Goal: Task Accomplishment & Management: Use online tool/utility

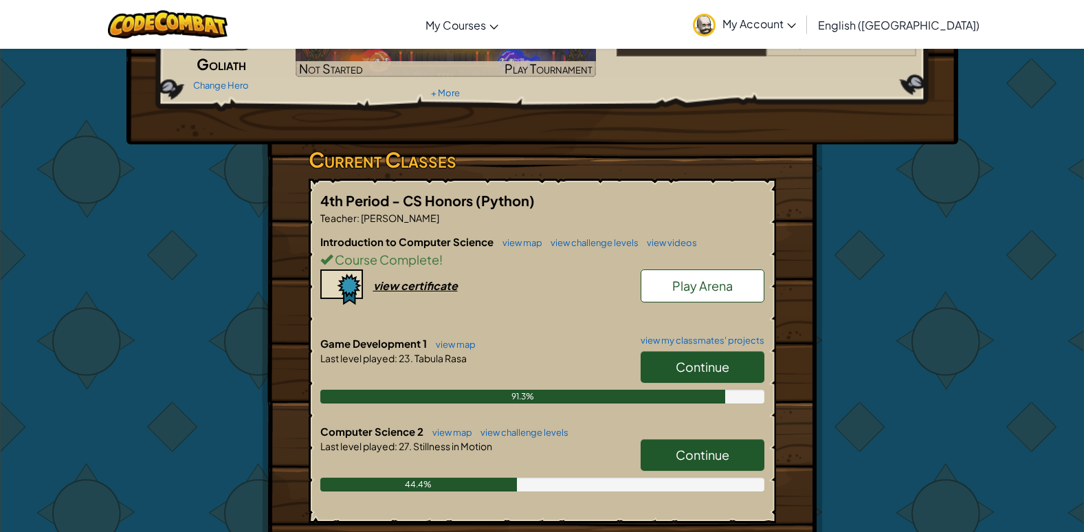
scroll to position [412, 0]
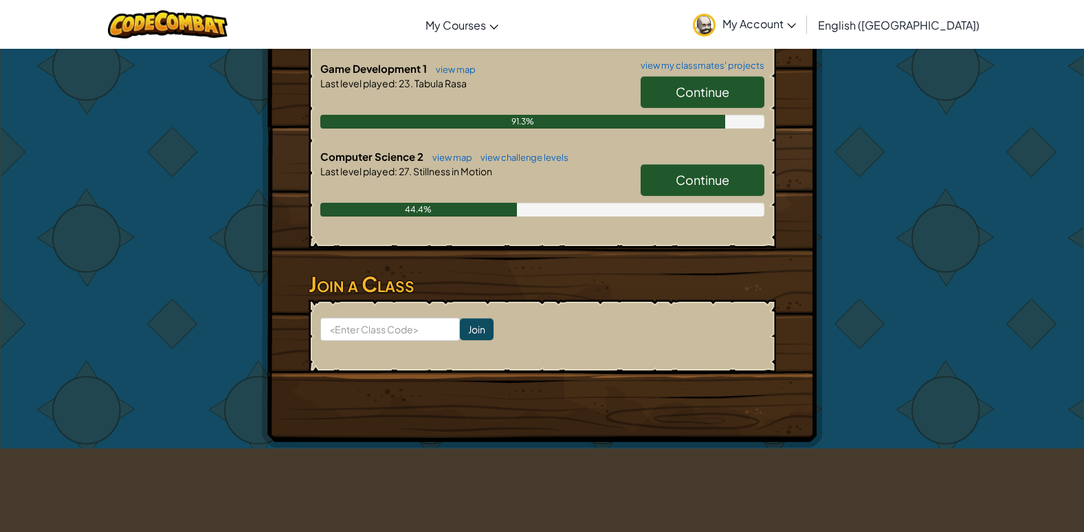
click at [642, 175] on link "Continue" at bounding box center [703, 180] width 124 height 32
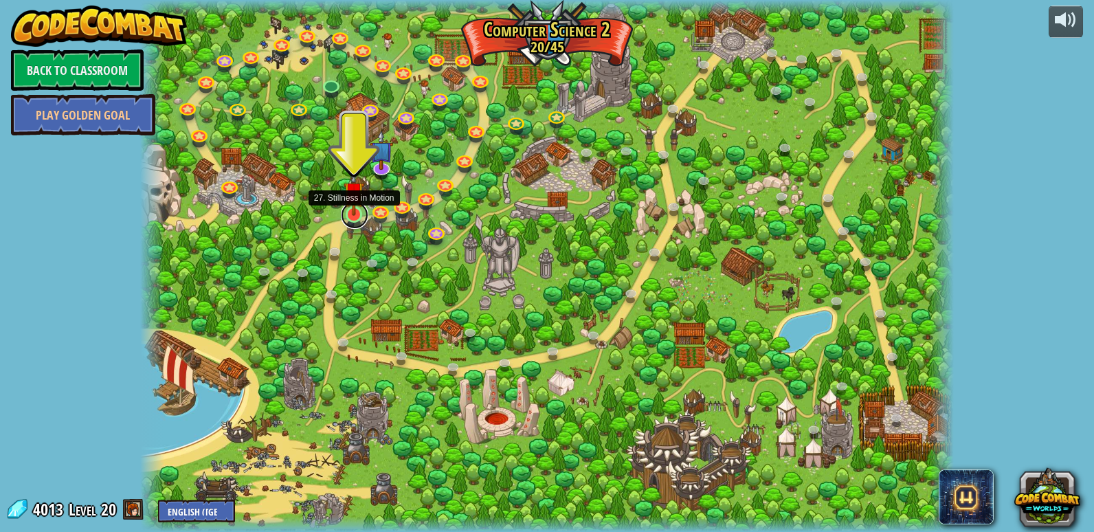
click at [355, 218] on link at bounding box center [354, 214] width 27 height 27
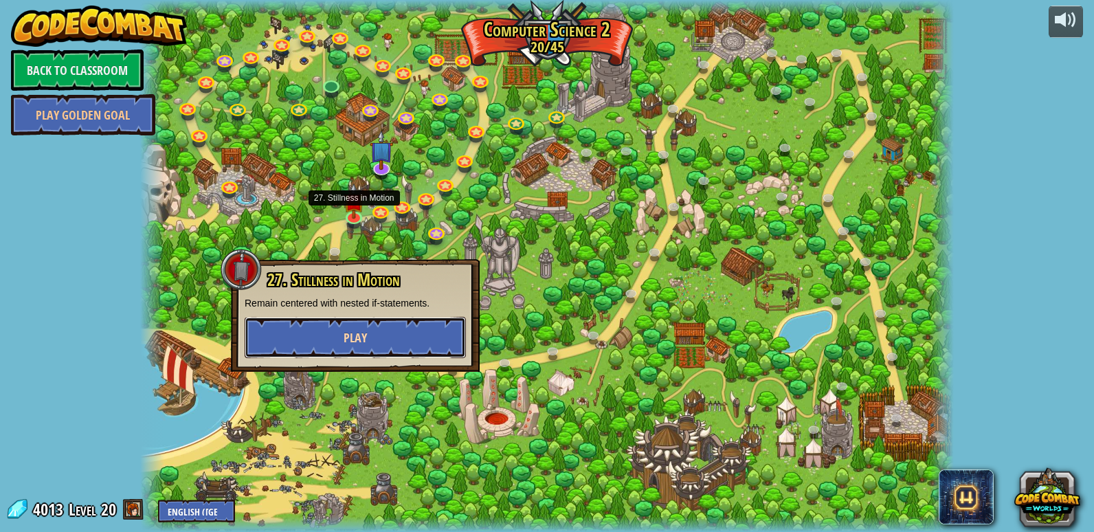
click at [366, 324] on button "Play" at bounding box center [355, 337] width 221 height 41
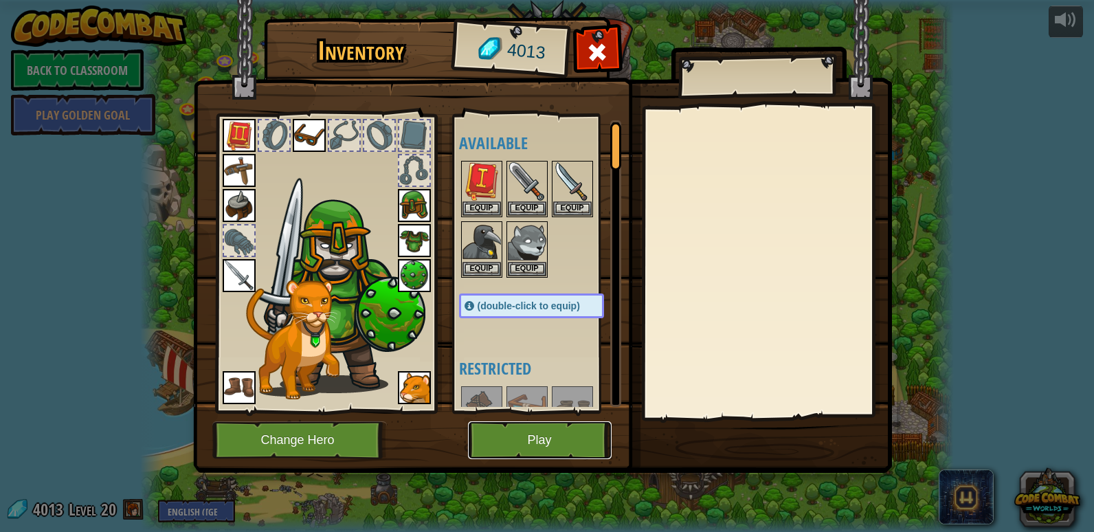
click at [502, 450] on button "Play" at bounding box center [540, 440] width 144 height 38
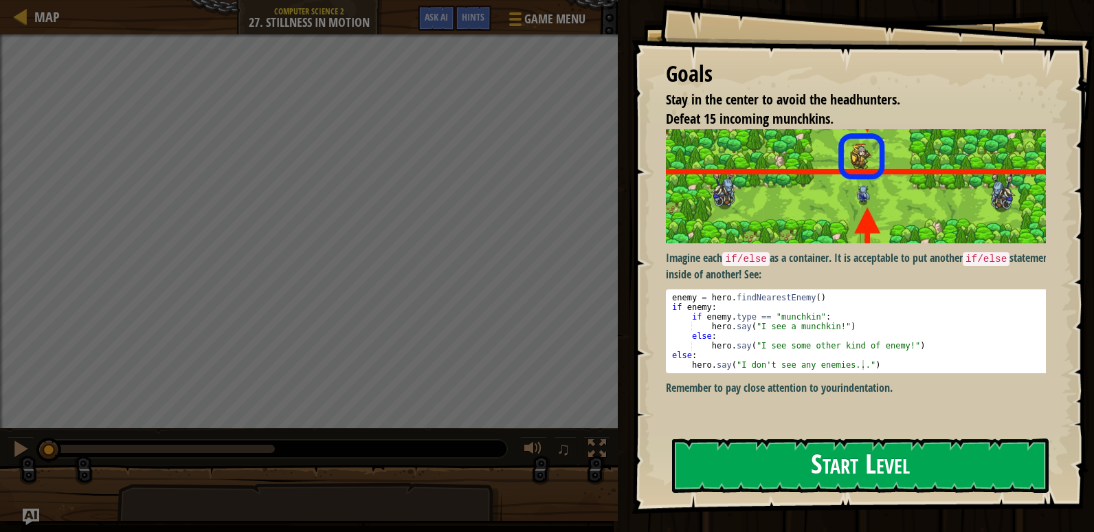
click at [687, 451] on button "Start Level" at bounding box center [860, 465] width 377 height 54
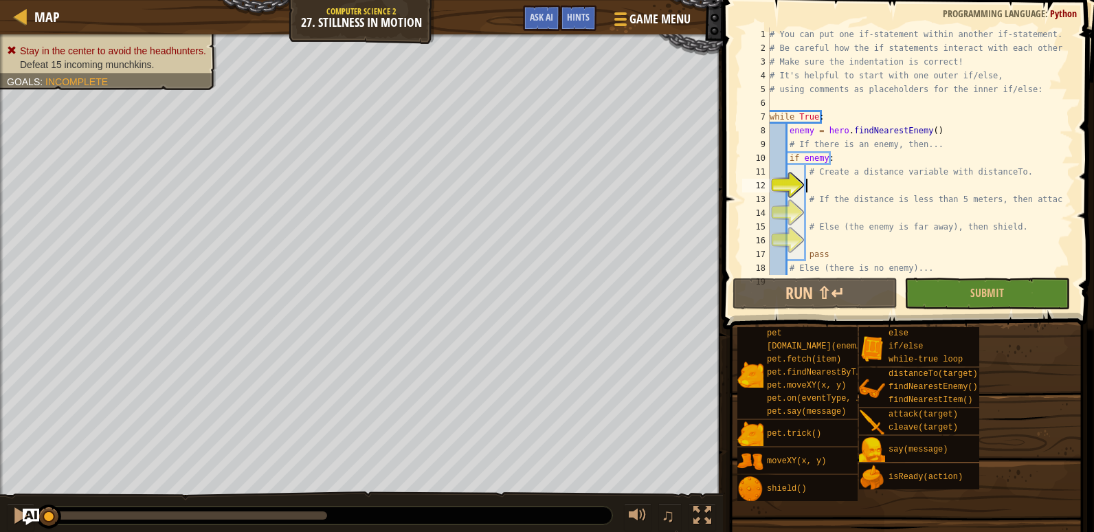
scroll to position [27, 0]
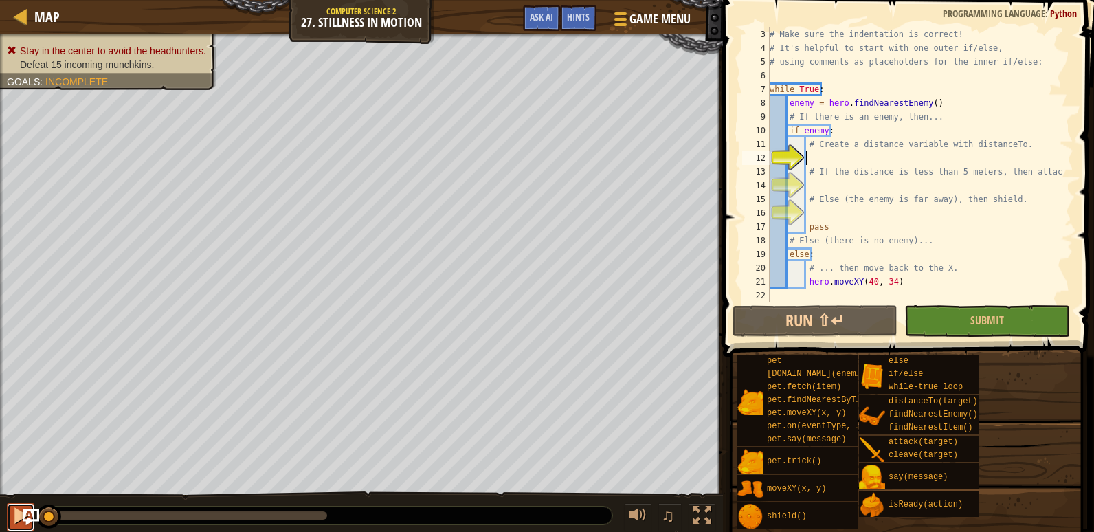
click at [15, 511] on div at bounding box center [21, 515] width 18 height 18
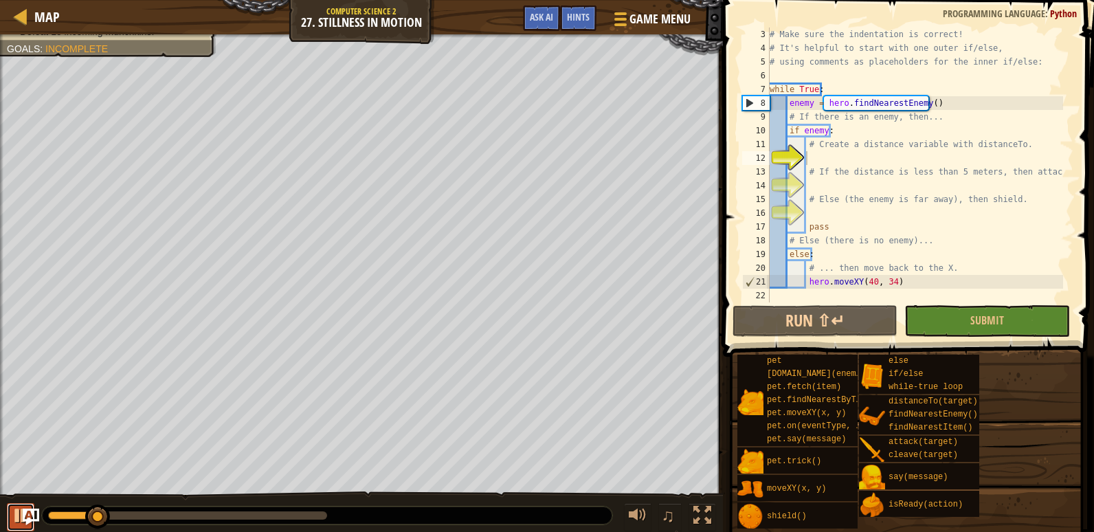
click at [15, 511] on div at bounding box center [21, 515] width 18 height 18
click at [526, 14] on button "Ask AI" at bounding box center [541, 17] width 37 height 25
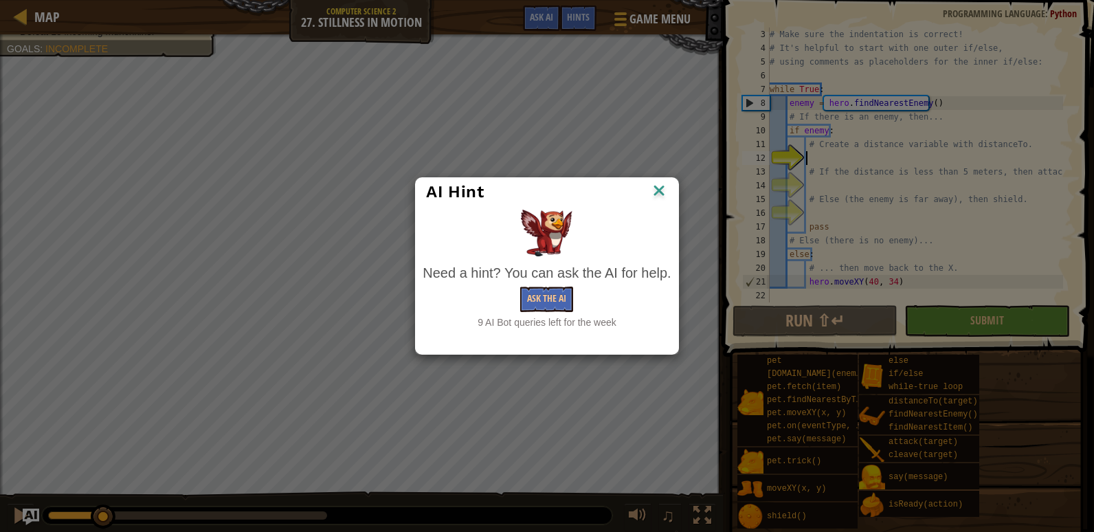
click at [663, 190] on img at bounding box center [659, 191] width 18 height 21
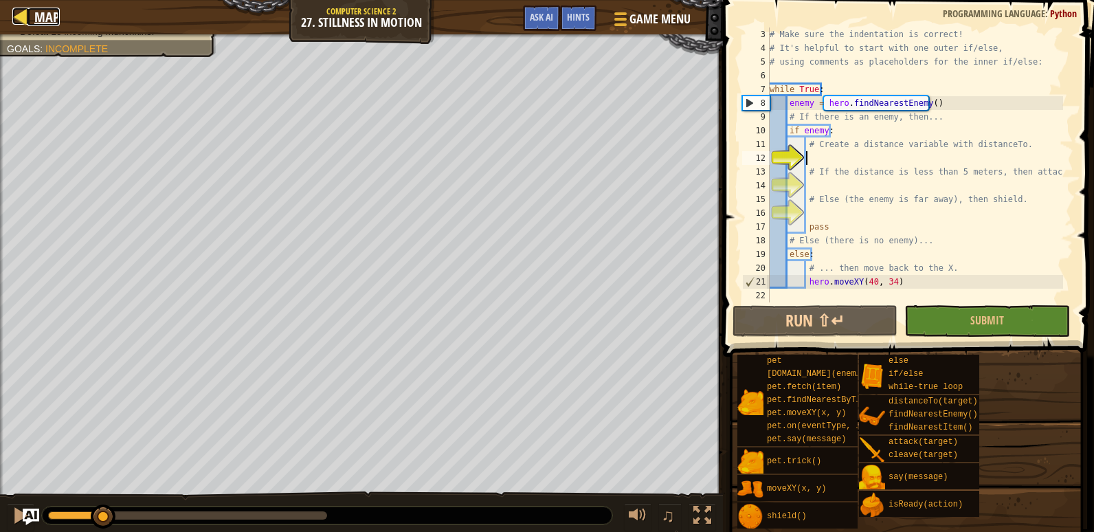
click at [30, 8] on link "Map" at bounding box center [43, 17] width 32 height 19
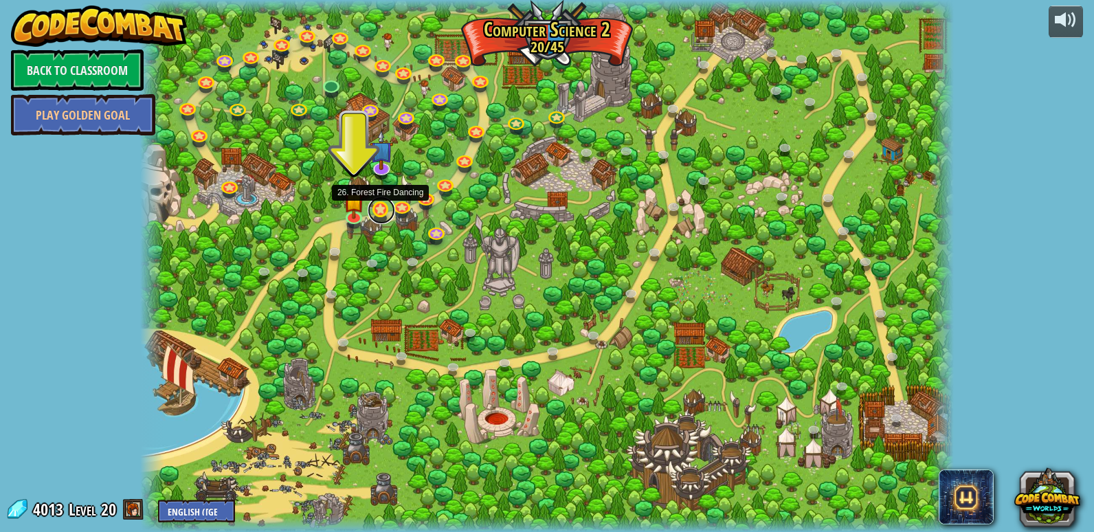
click at [381, 214] on link at bounding box center [381, 210] width 27 height 27
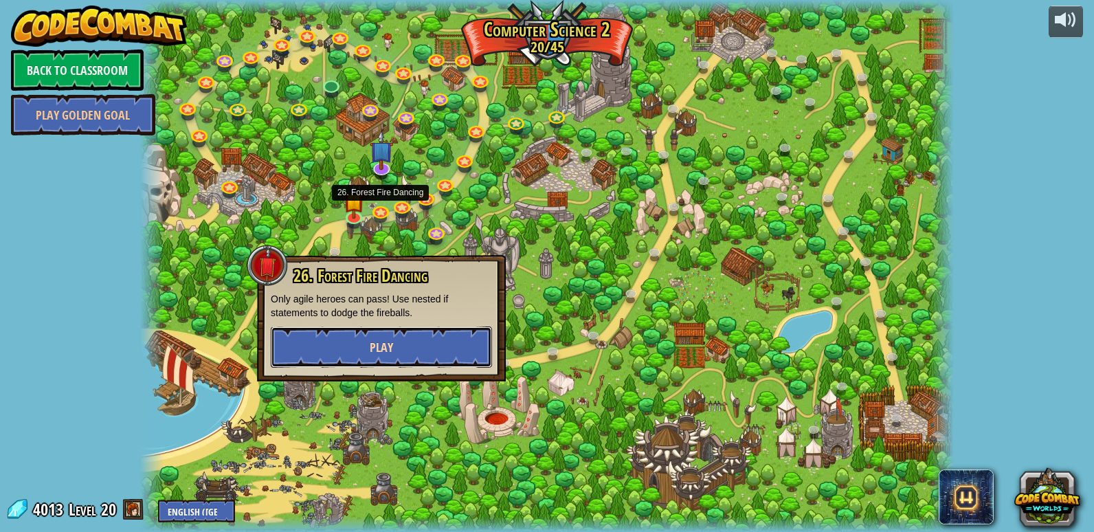
click at [402, 333] on button "Play" at bounding box center [381, 346] width 221 height 41
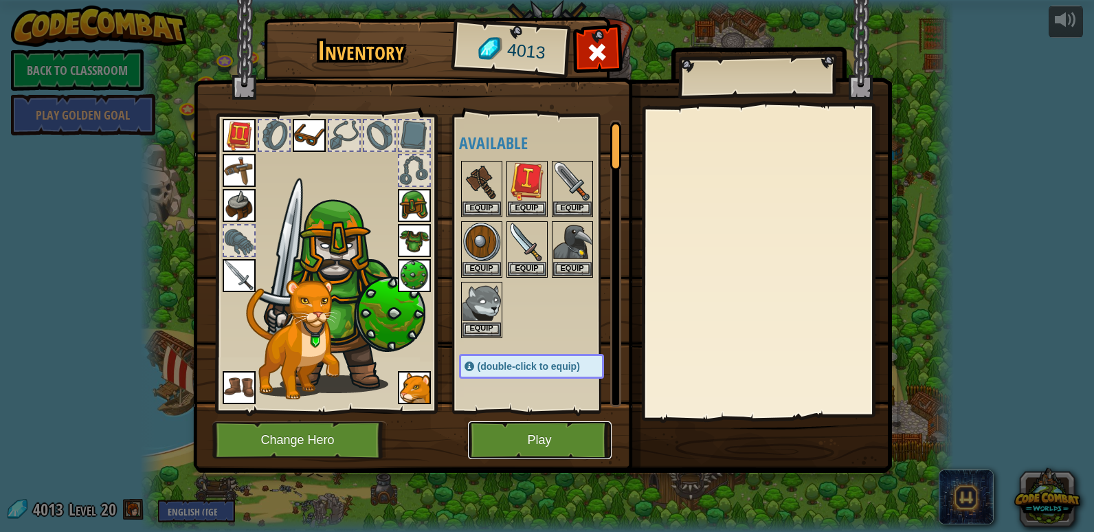
click at [525, 422] on button "Play" at bounding box center [540, 440] width 144 height 38
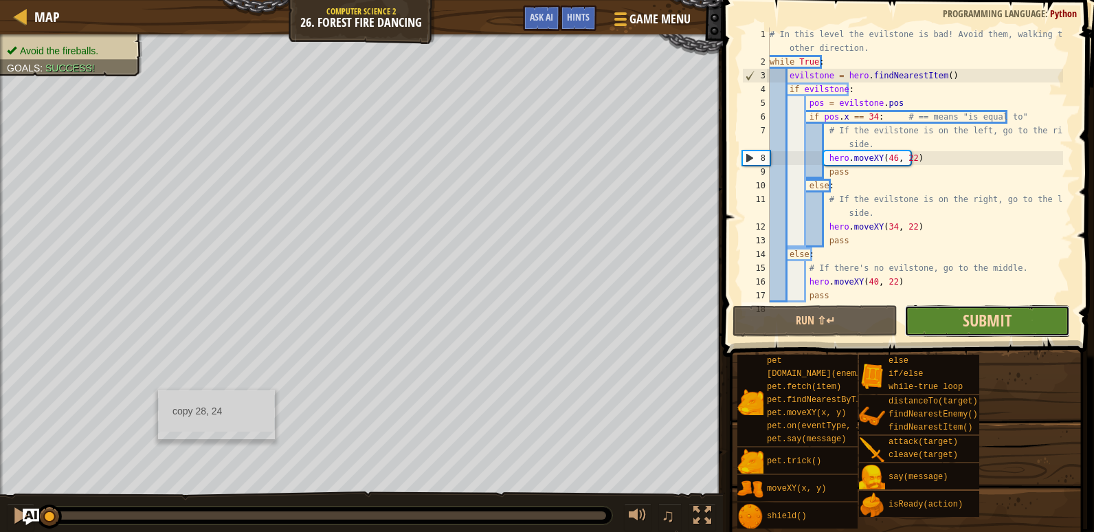
click at [997, 321] on span "Submit" at bounding box center [987, 320] width 49 height 22
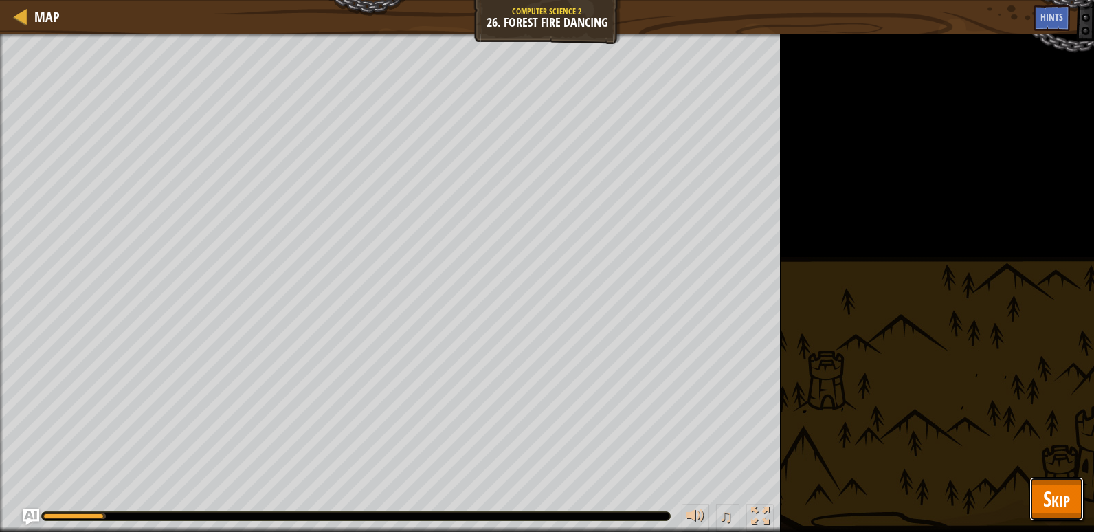
click at [1061, 493] on span "Skip" at bounding box center [1056, 499] width 27 height 28
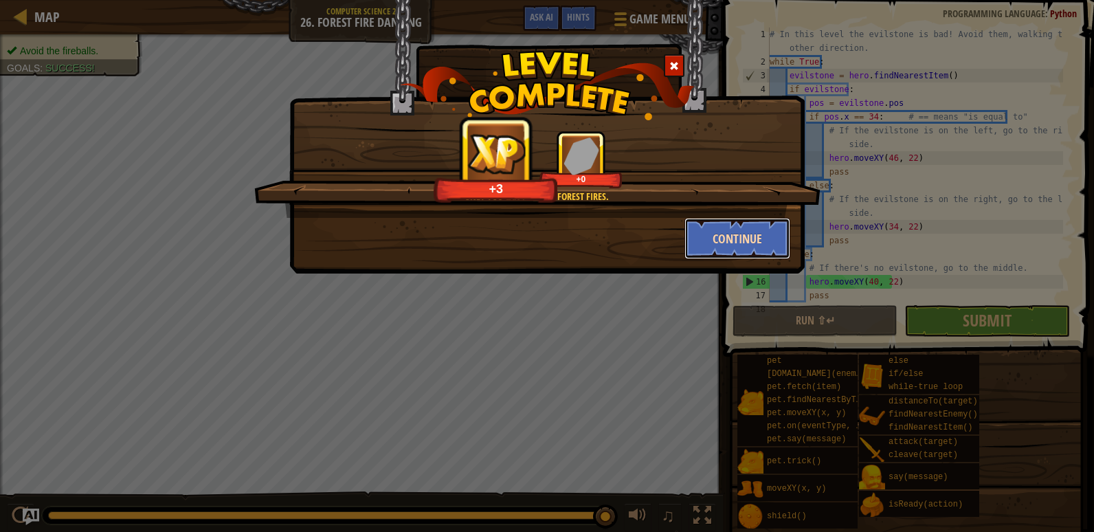
click at [768, 247] on button "Continue" at bounding box center [737, 238] width 107 height 41
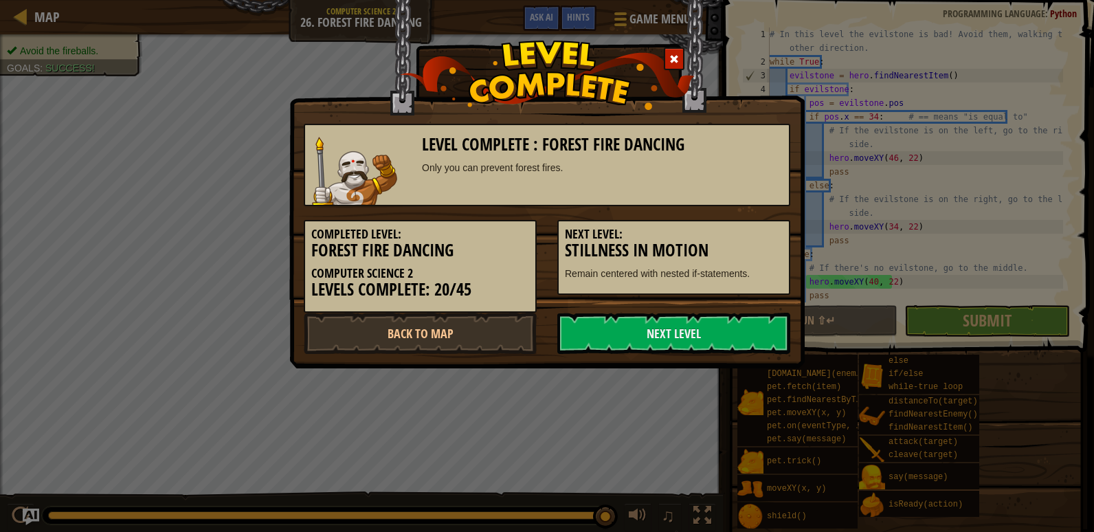
click at [42, 18] on div "Level Complete : Forest Fire Dancing Only you can prevent forest fires. Complet…" at bounding box center [547, 266] width 1094 height 532
click at [681, 53] on div at bounding box center [674, 58] width 21 height 23
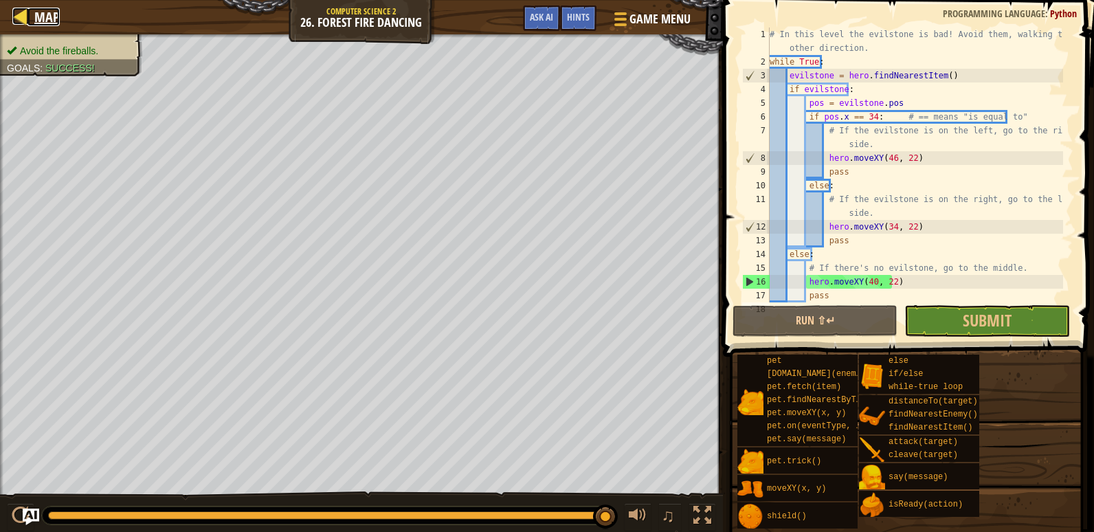
click at [38, 19] on span "Map" at bounding box center [46, 17] width 25 height 19
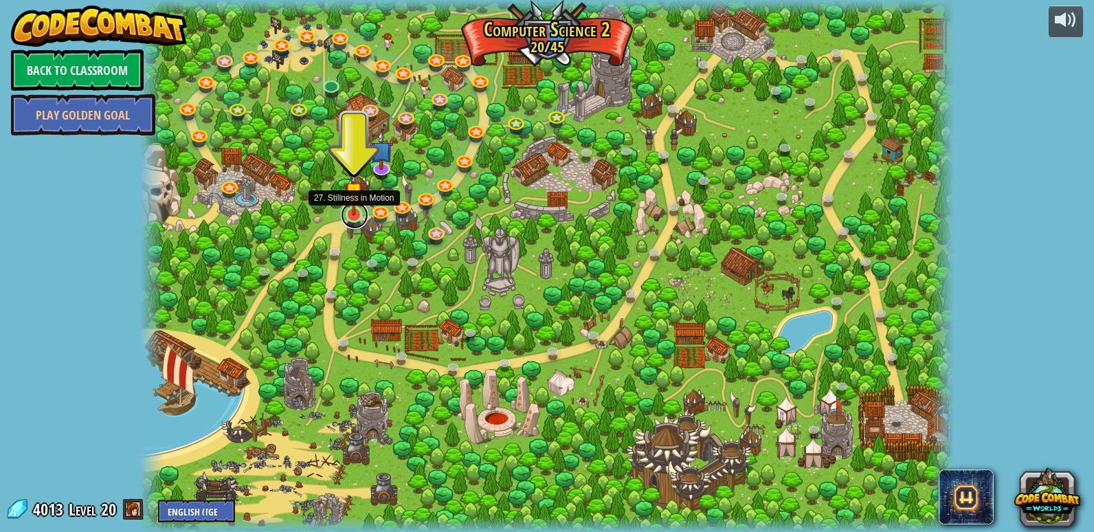
click at [350, 219] on link at bounding box center [354, 214] width 27 height 27
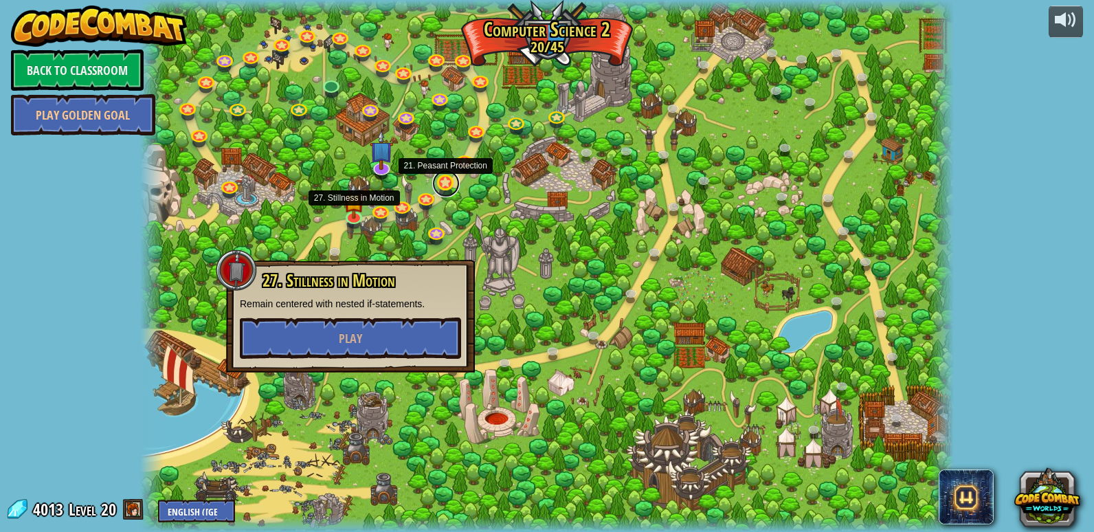
click at [449, 177] on link at bounding box center [445, 183] width 27 height 27
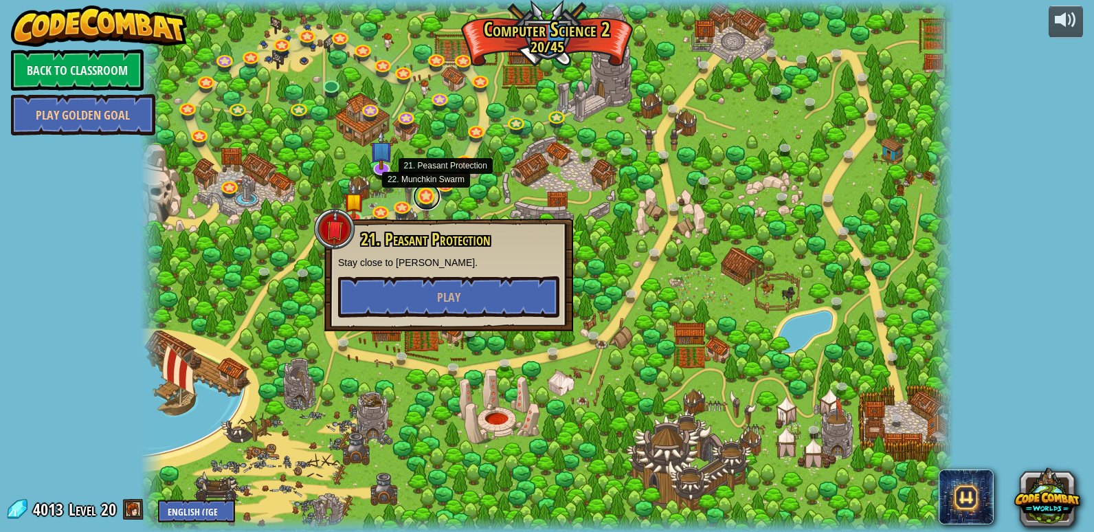
click at [415, 197] on link at bounding box center [426, 196] width 27 height 27
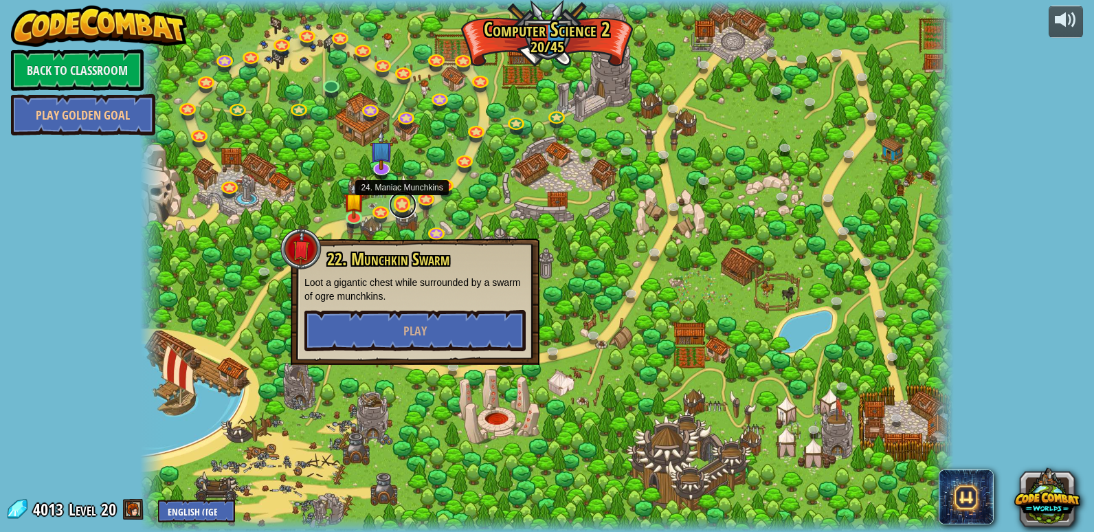
click at [402, 205] on link at bounding box center [402, 204] width 27 height 27
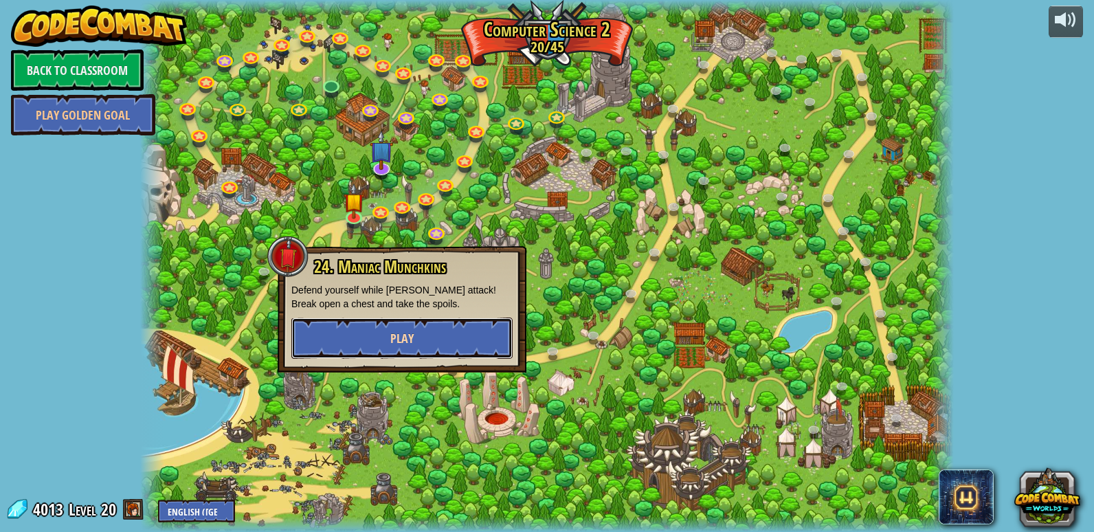
click at [381, 325] on button "Play" at bounding box center [401, 338] width 221 height 41
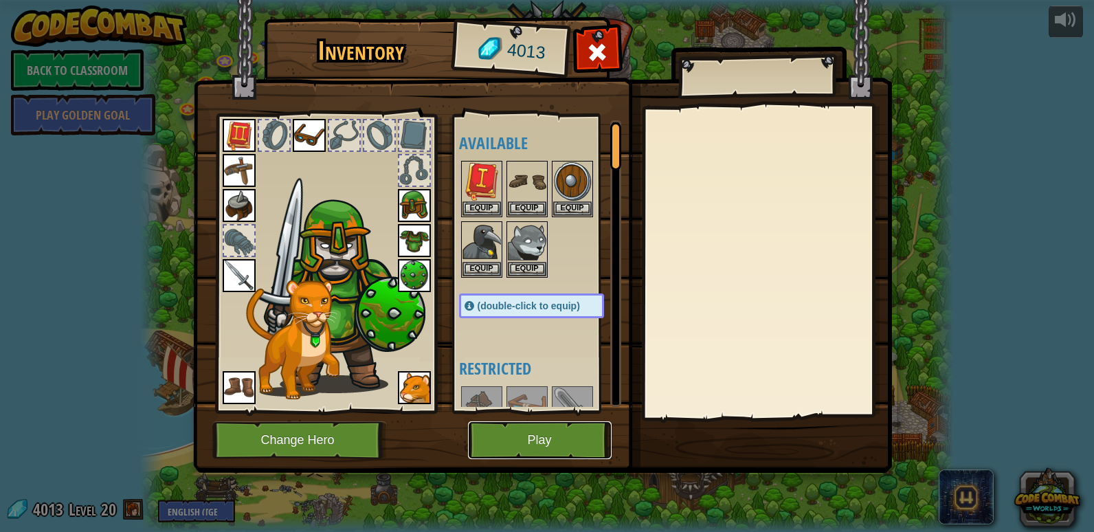
click at [482, 441] on button "Play" at bounding box center [540, 440] width 144 height 38
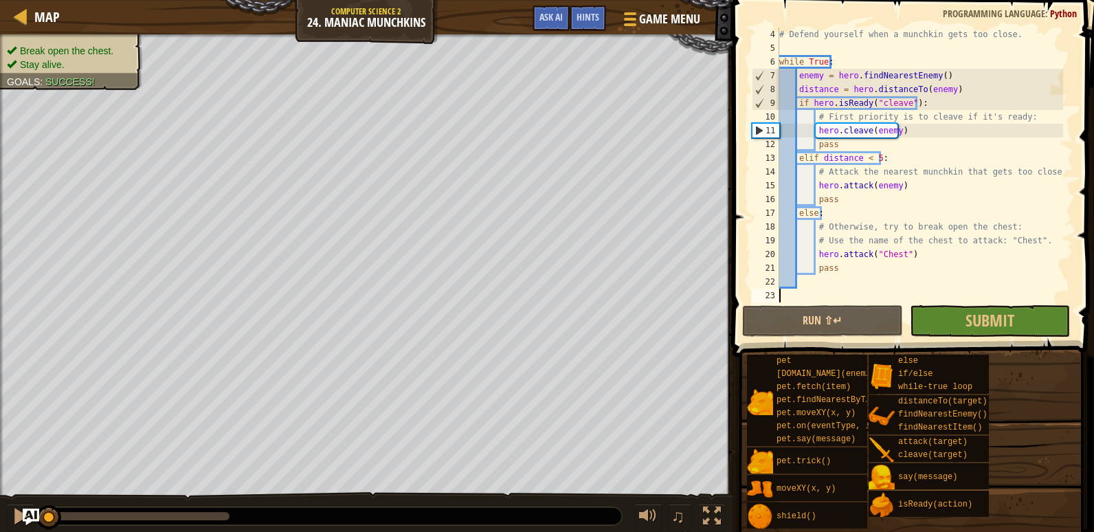
scroll to position [41, 0]
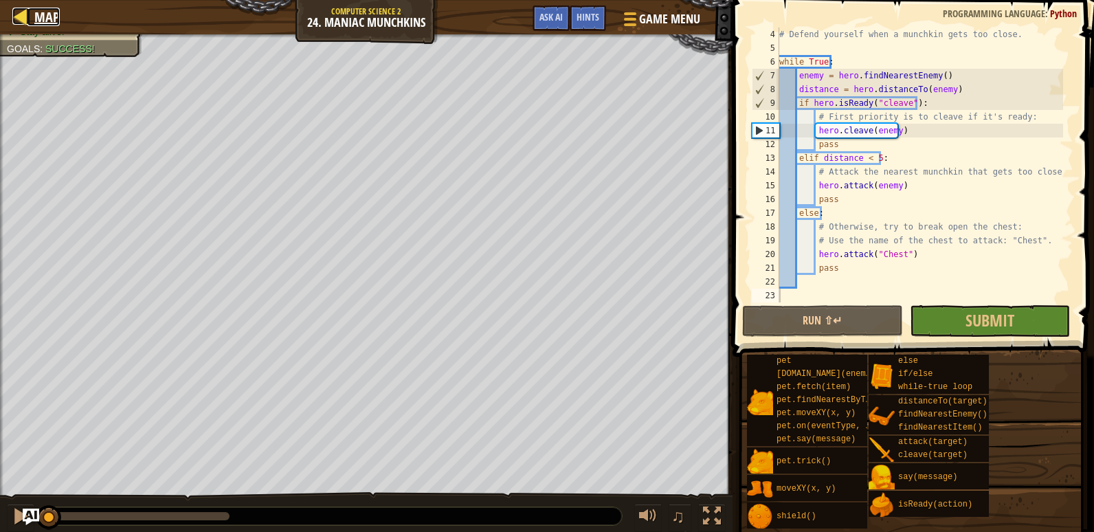
click at [29, 9] on div at bounding box center [20, 16] width 17 height 17
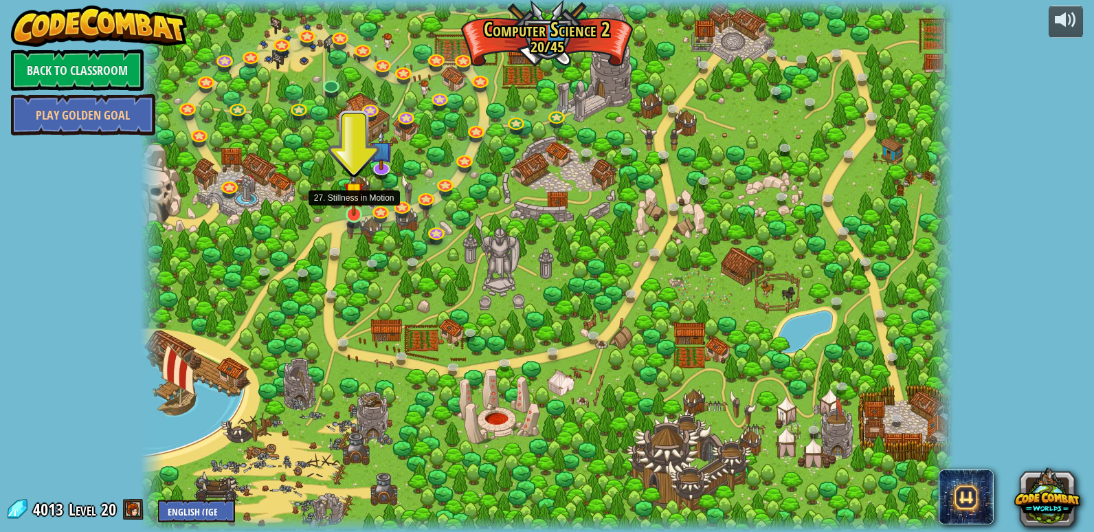
click at [351, 208] on img at bounding box center [354, 191] width 21 height 47
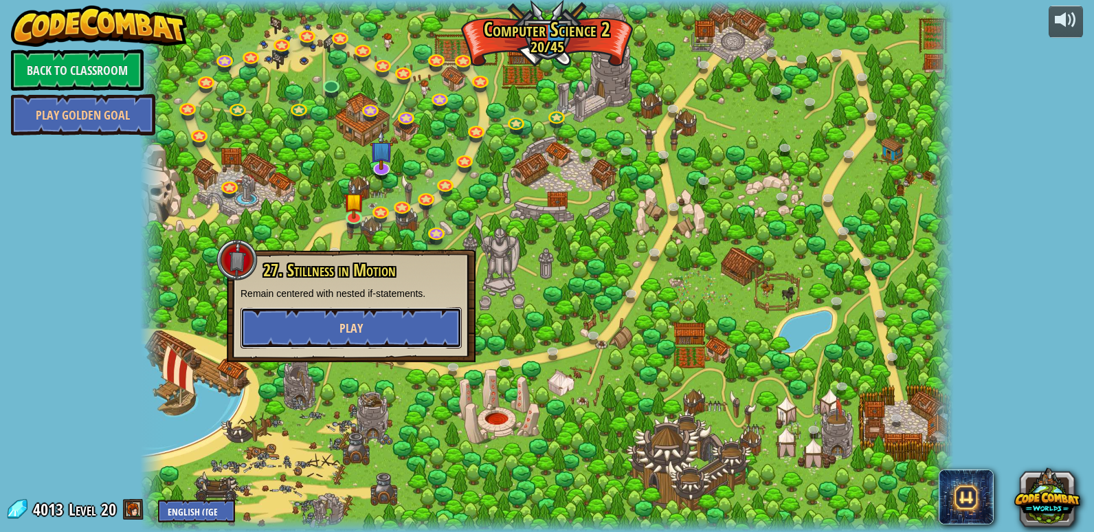
click at [386, 329] on button "Play" at bounding box center [351, 327] width 221 height 41
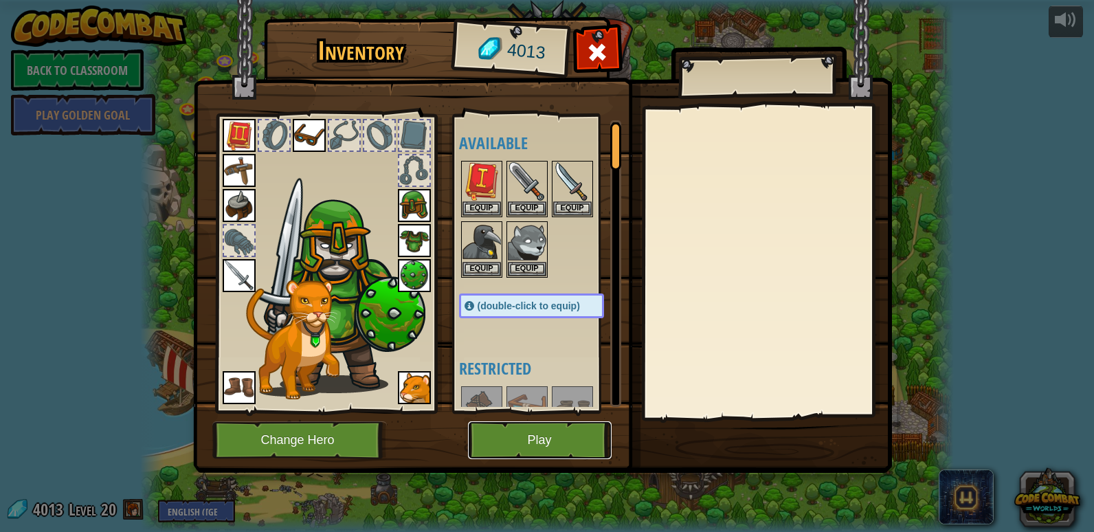
click at [557, 427] on button "Play" at bounding box center [540, 440] width 144 height 38
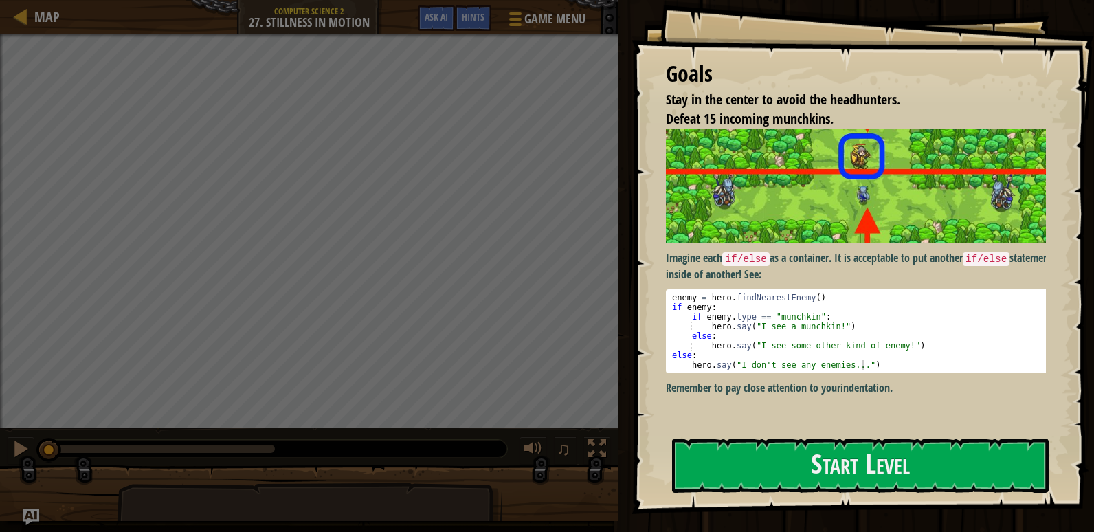
drag, startPoint x: 665, startPoint y: 307, endPoint x: 704, endPoint y: 326, distance: 43.6
click at [704, 326] on div "Goals Stay in the center to avoid the headhunters. Defeat 15 incoming munchkins…" at bounding box center [863, 257] width 463 height 514
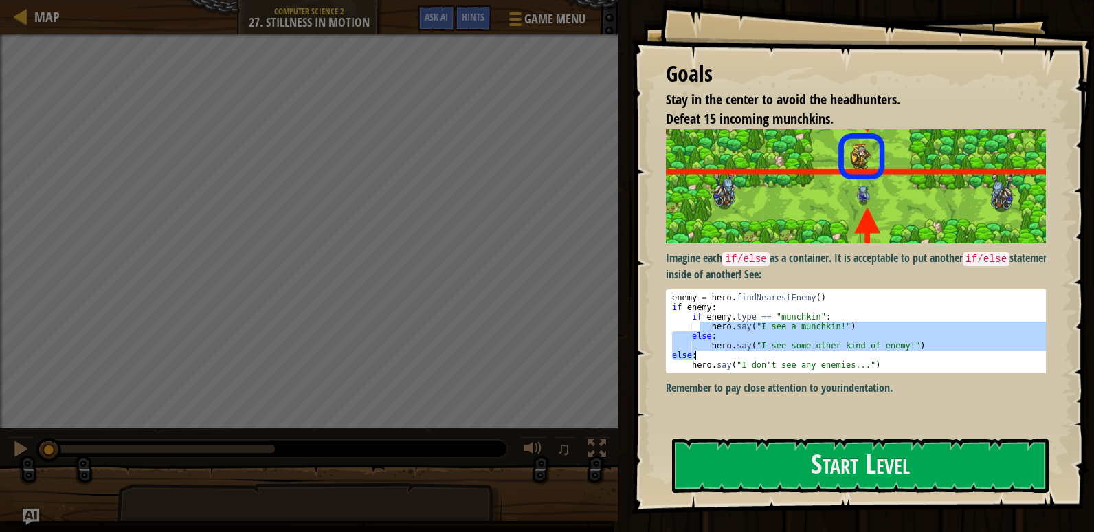
drag, startPoint x: 698, startPoint y: 322, endPoint x: 788, endPoint y: 355, distance: 95.6
click at [788, 355] on div "enemy = hero . findNearestEnemy ( ) if enemy : if enemy . type == "munchkin" : …" at bounding box center [860, 341] width 383 height 96
drag, startPoint x: 788, startPoint y: 355, endPoint x: 753, endPoint y: 379, distance: 41.9
click at [753, 375] on div "Imagine each if/else as a container. It is acceptable to put another if/else st…" at bounding box center [861, 262] width 390 height 267
click at [1083, 383] on div "Goals Stay in the center to avoid the headhunters. Defeat 15 incoming munchkins…" at bounding box center [863, 257] width 463 height 514
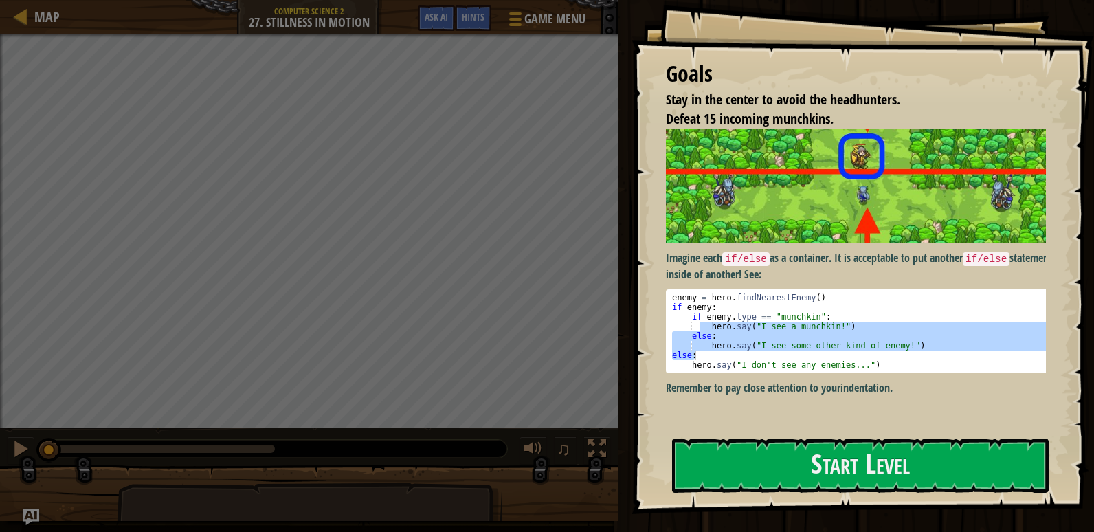
click at [979, 380] on p "Remember to pay close attention to your indentation ." at bounding box center [861, 388] width 390 height 16
click at [676, 304] on div "enemy = hero . findNearestEnemy ( ) if enemy : if enemy . type == "munchkin" : …" at bounding box center [860, 341] width 383 height 96
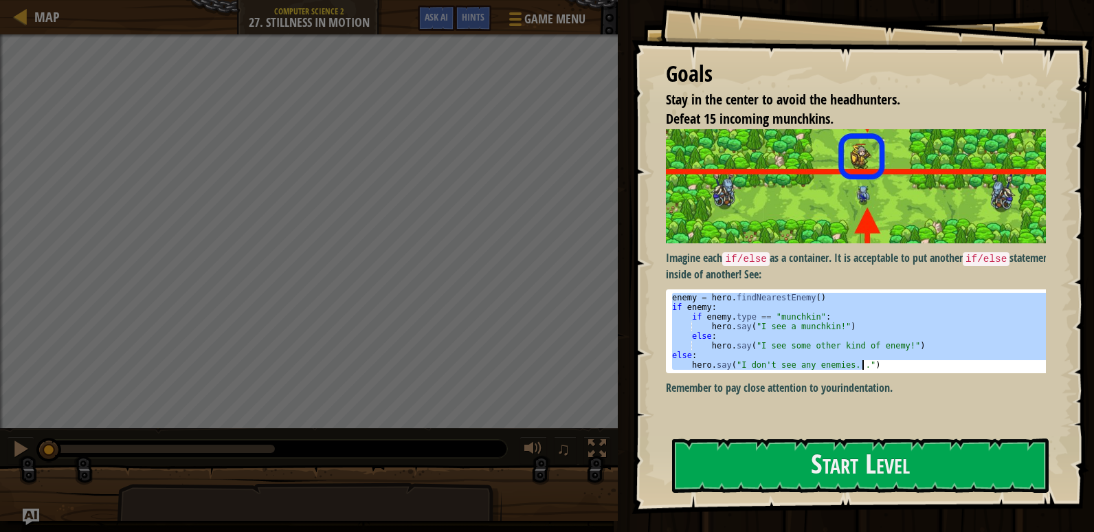
drag, startPoint x: 673, startPoint y: 295, endPoint x: 906, endPoint y: 366, distance: 243.5
click at [906, 366] on div "enemy = hero . findNearestEnemy ( ) if enemy : if enemy . type == "munchkin" : …" at bounding box center [860, 341] width 383 height 96
type textarea "else: hero.say("I don't see any enemies...")"
click at [898, 454] on button "Start Level" at bounding box center [860, 465] width 377 height 54
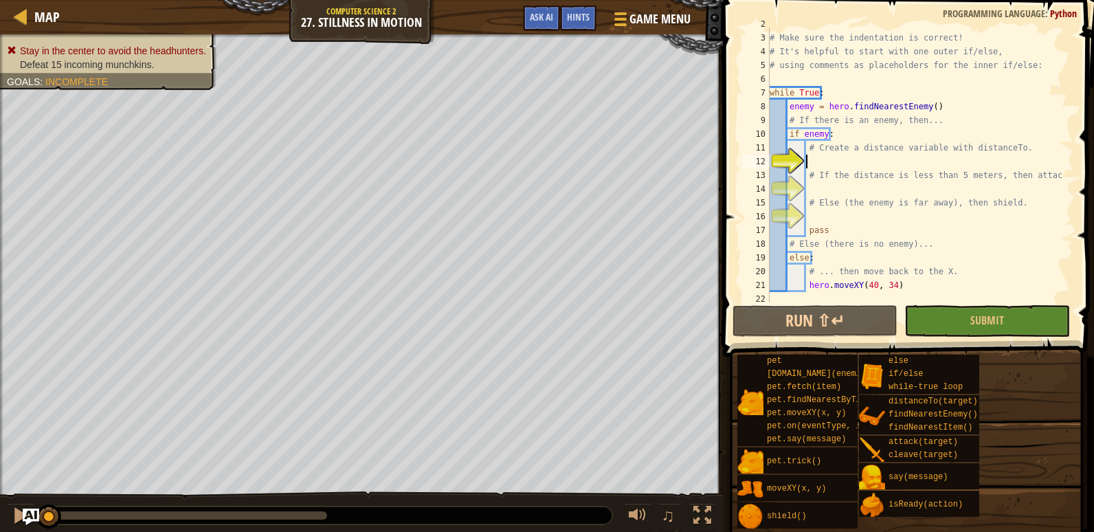
scroll to position [27, 0]
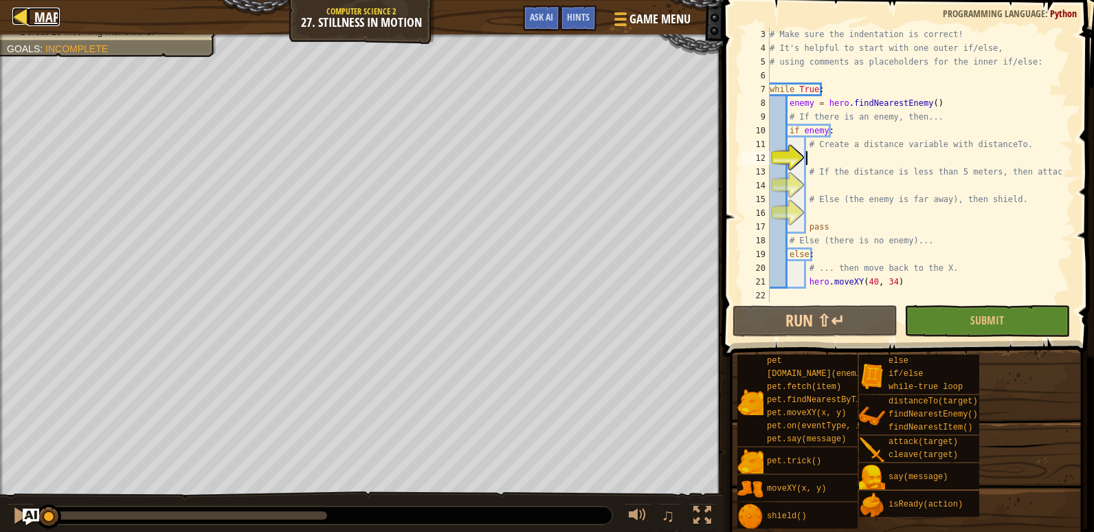
click at [25, 11] on div at bounding box center [20, 16] width 17 height 17
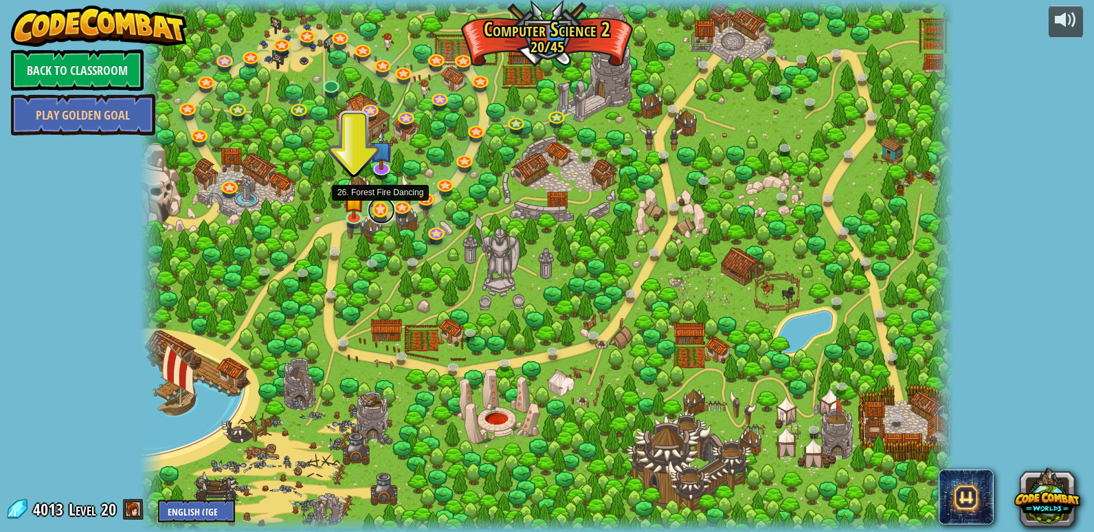
click at [384, 208] on link at bounding box center [381, 210] width 27 height 27
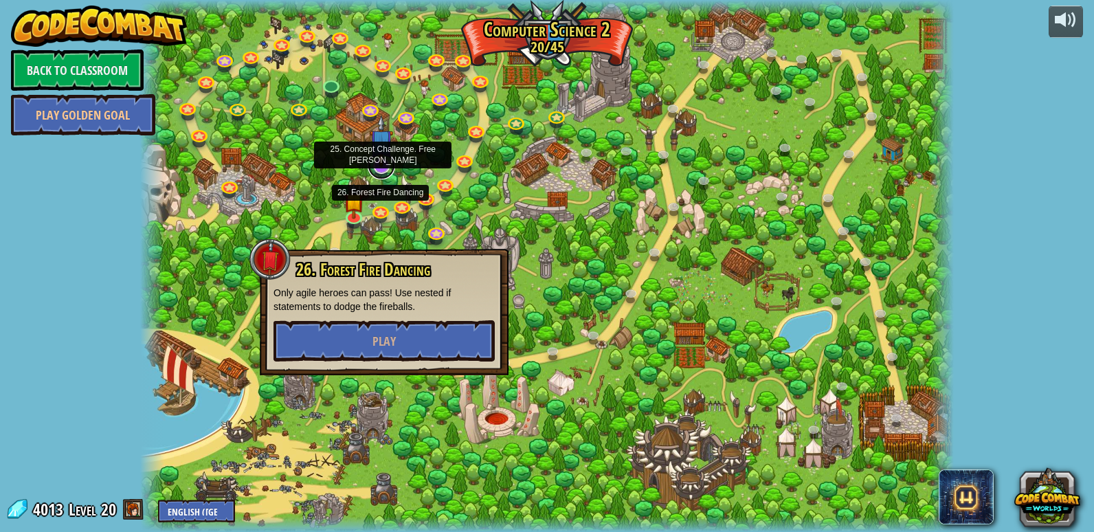
click at [388, 172] on link at bounding box center [381, 165] width 27 height 27
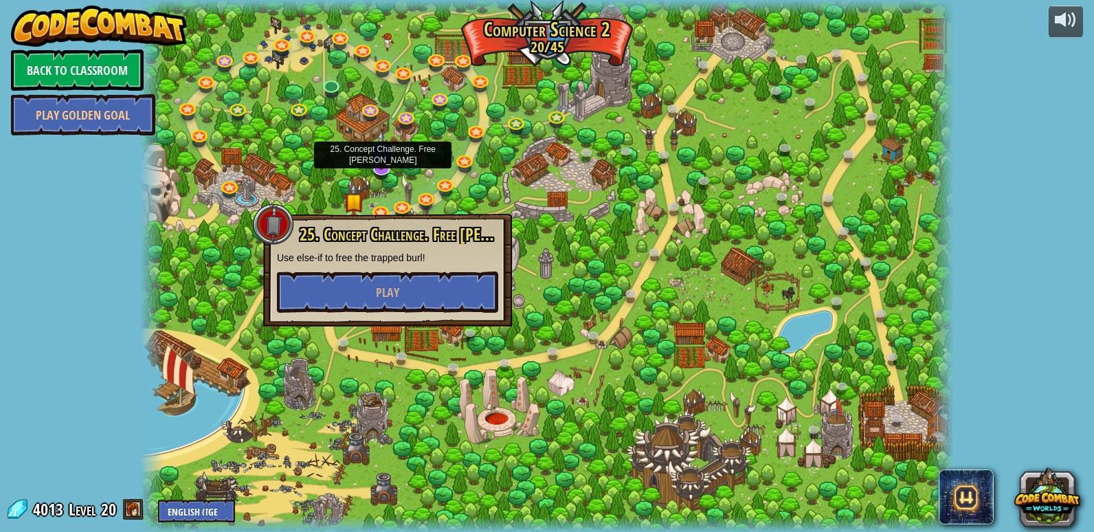
click at [349, 175] on div at bounding box center [547, 266] width 814 height 532
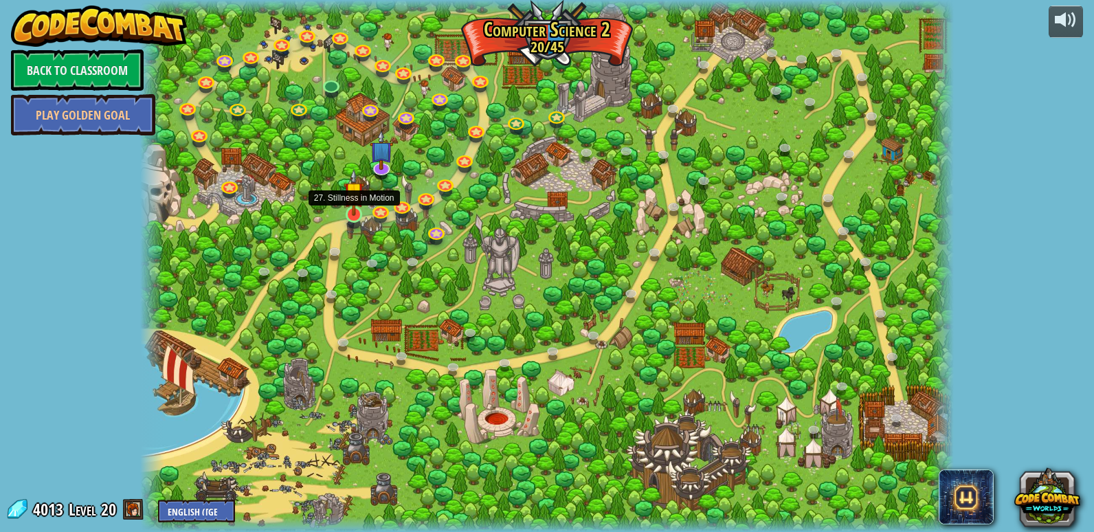
click at [350, 212] on img at bounding box center [354, 191] width 21 height 47
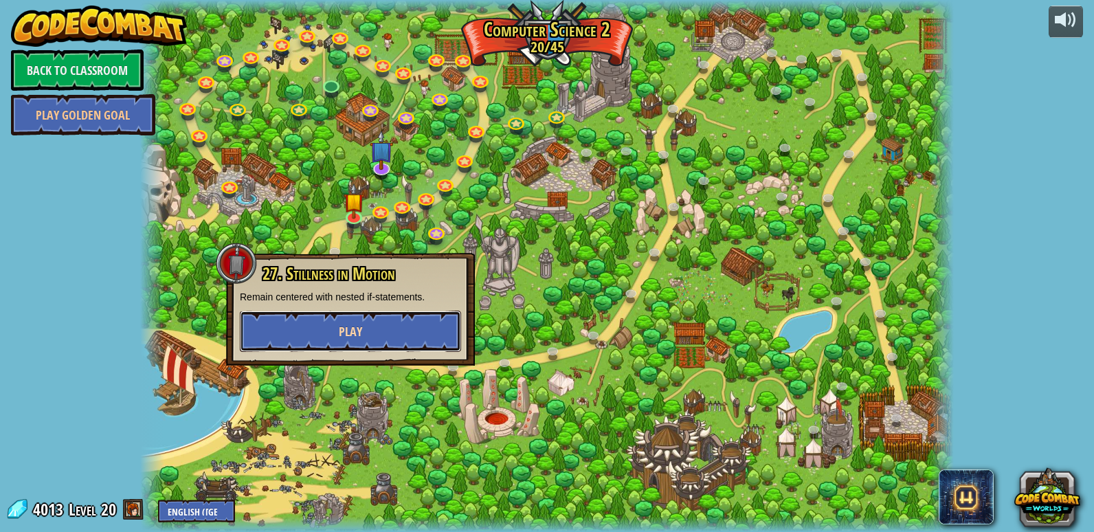
click at [383, 327] on button "Play" at bounding box center [350, 331] width 221 height 41
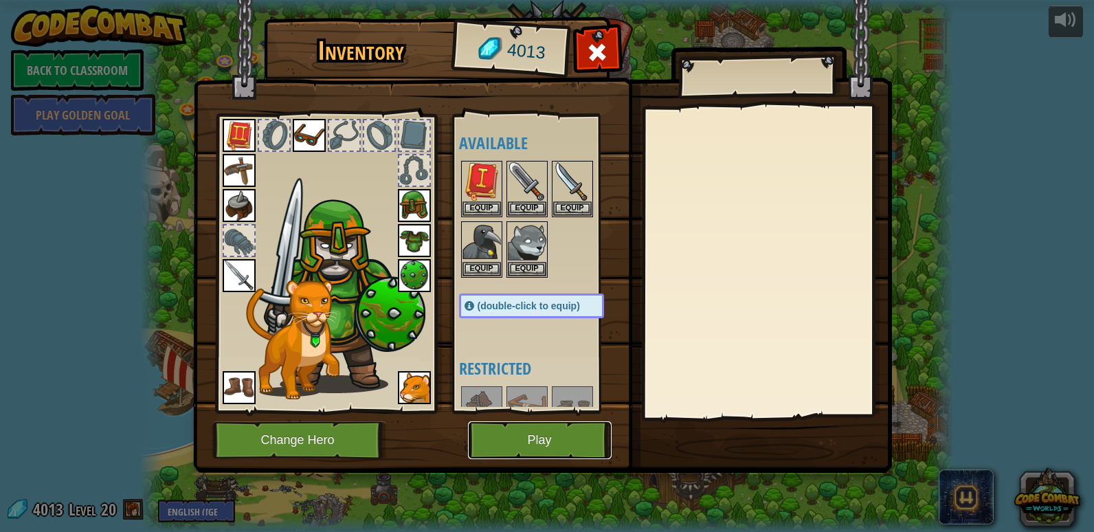
click at [510, 446] on button "Play" at bounding box center [540, 440] width 144 height 38
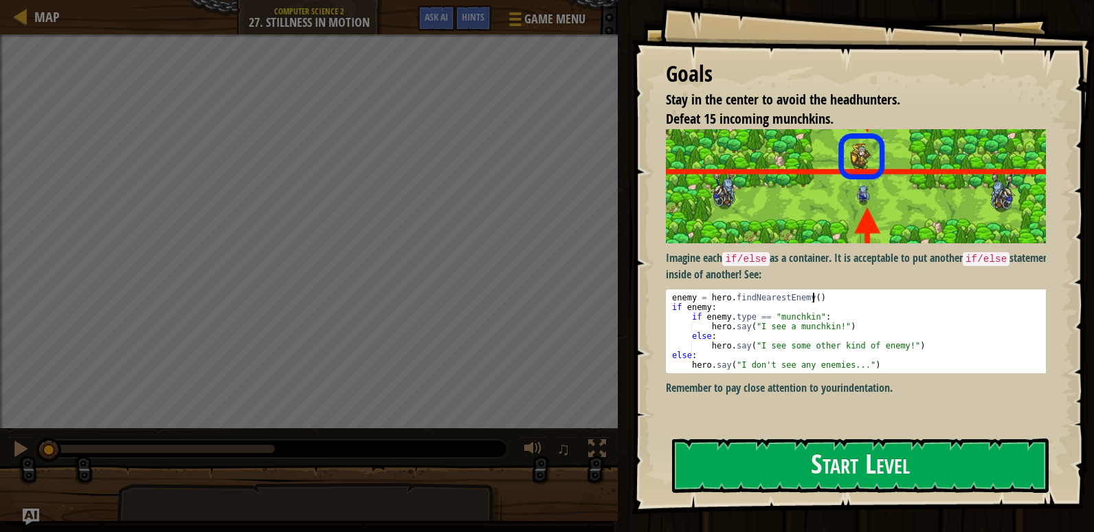
click at [883, 277] on p "Imagine each if/else as a container. It is acceptable to put another if/else st…" at bounding box center [861, 266] width 390 height 32
click at [874, 390] on strong "indentation" at bounding box center [864, 387] width 49 height 15
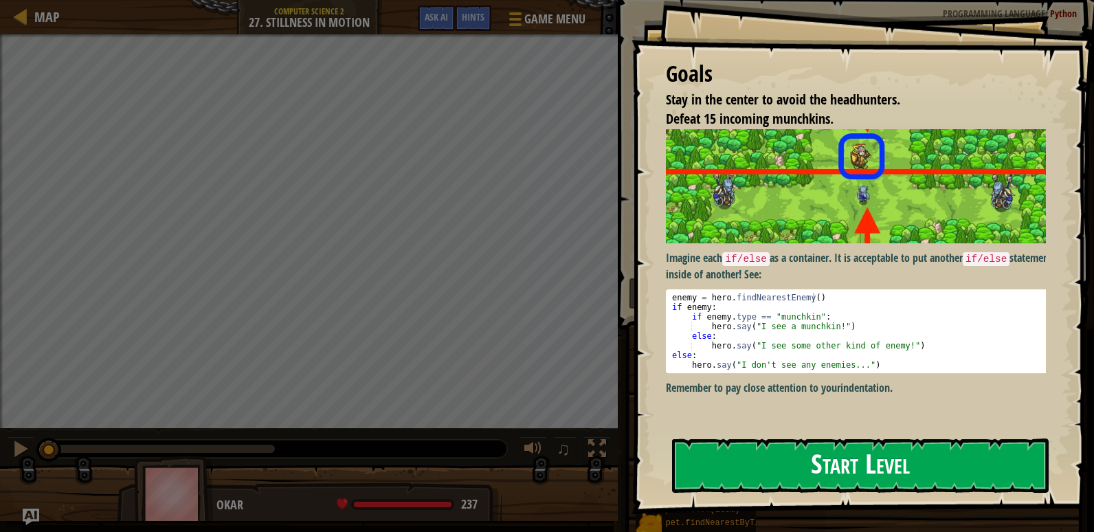
drag, startPoint x: 874, startPoint y: 390, endPoint x: 898, endPoint y: 455, distance: 68.7
click at [896, 454] on button "Start Level" at bounding box center [860, 465] width 377 height 54
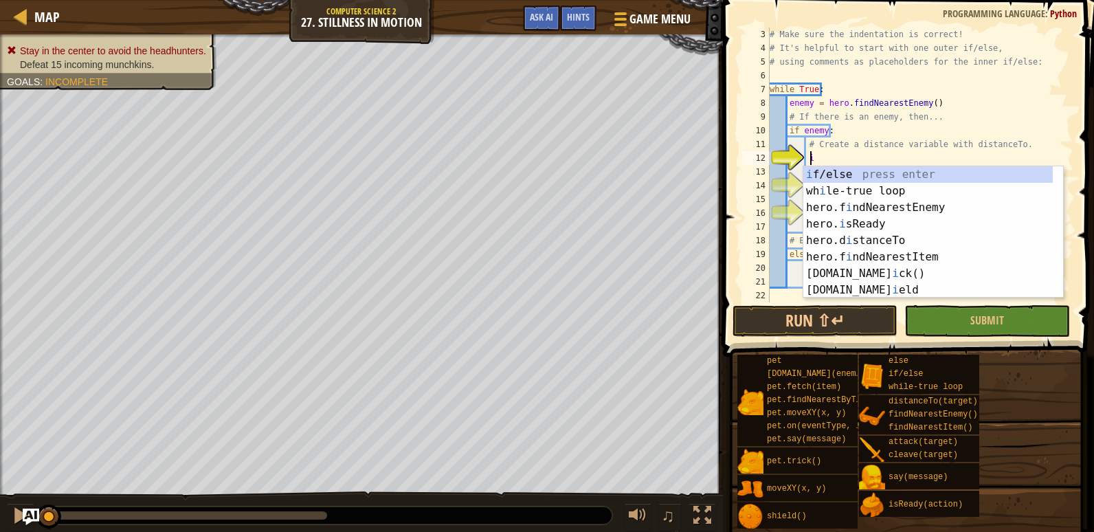
scroll to position [6, 3]
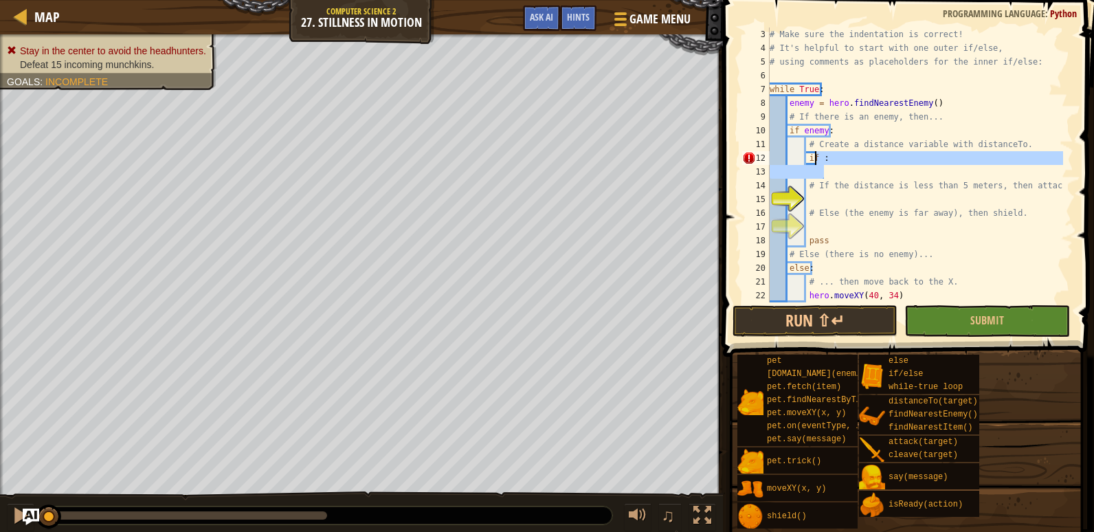
drag, startPoint x: 826, startPoint y: 165, endPoint x: 814, endPoint y: 157, distance: 14.9
click at [814, 157] on div "# Make sure the indentation is correct! # It's helpful to start with one outer …" at bounding box center [915, 178] width 296 height 302
type textarea "if :"
click at [831, 168] on div "# Make sure the indentation is correct! # It's helpful to start with one outer …" at bounding box center [915, 164] width 296 height 275
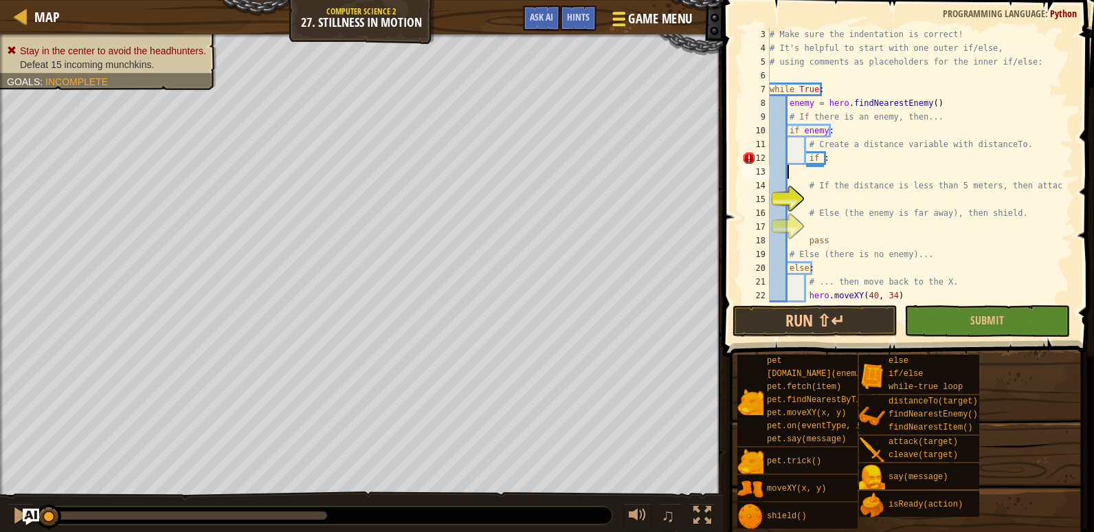
click at [628, 5] on button "Game Menu" at bounding box center [651, 22] width 100 height 34
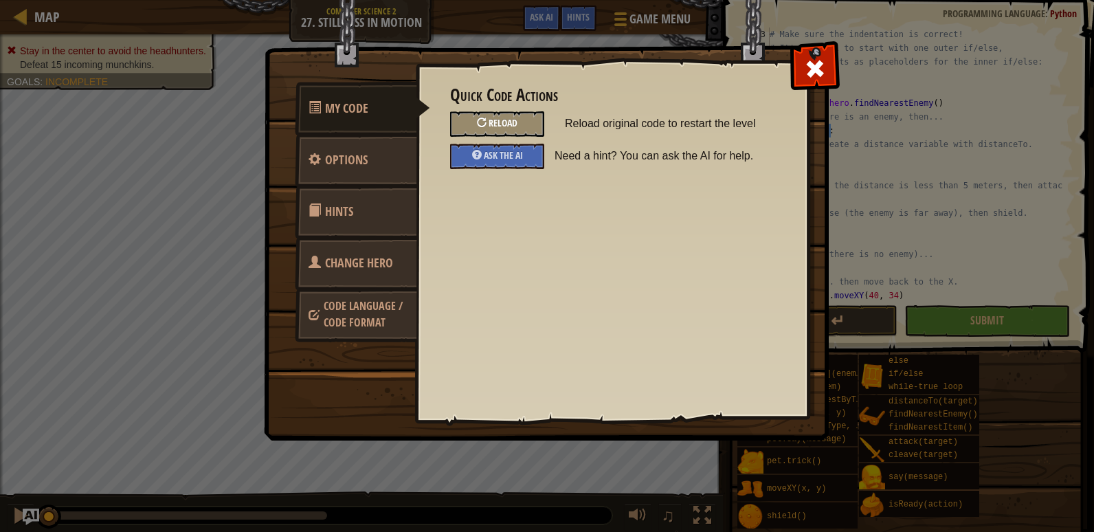
click at [515, 113] on div "Reload" at bounding box center [497, 123] width 94 height 25
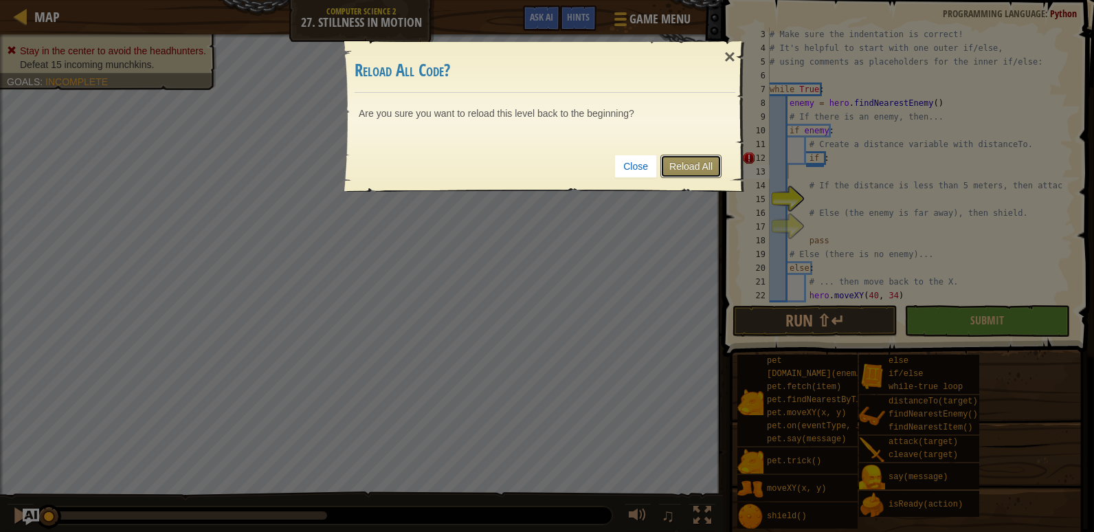
click at [680, 157] on link "Reload All" at bounding box center [690, 166] width 61 height 23
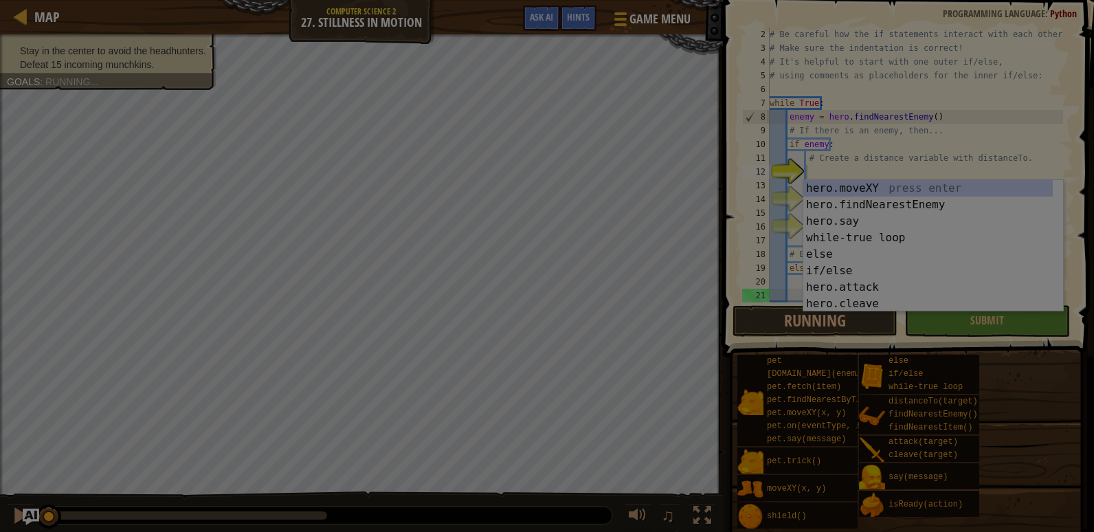
scroll to position [14, 0]
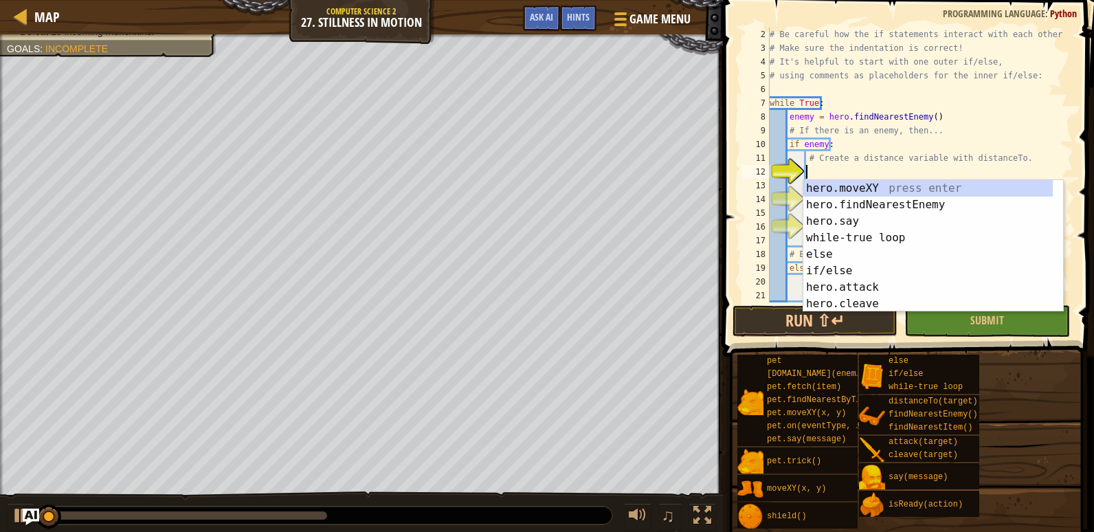
click at [820, 170] on div "# Be careful how the if statements interact with each other. # Make sure the in…" at bounding box center [915, 178] width 296 height 302
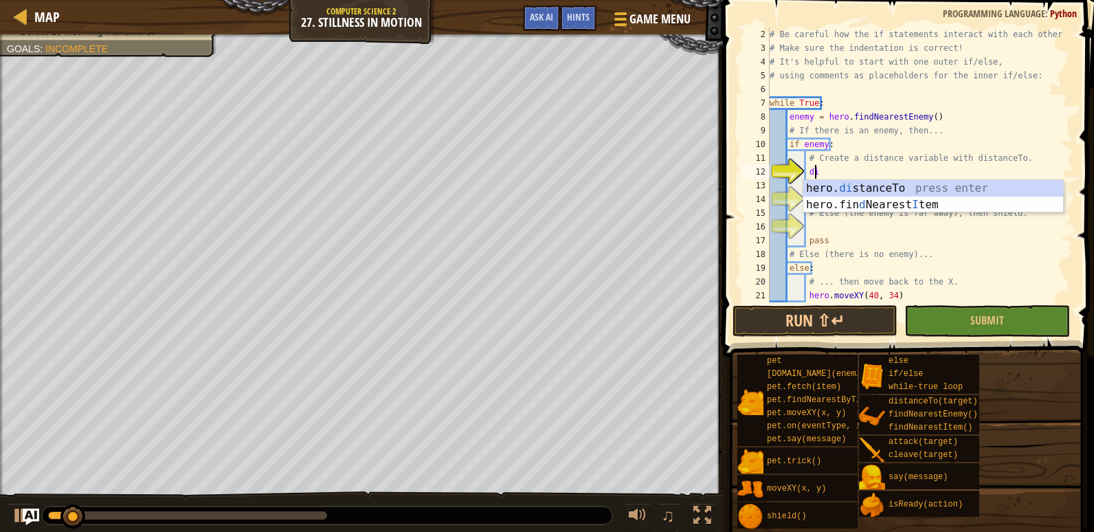
type textarea "d"
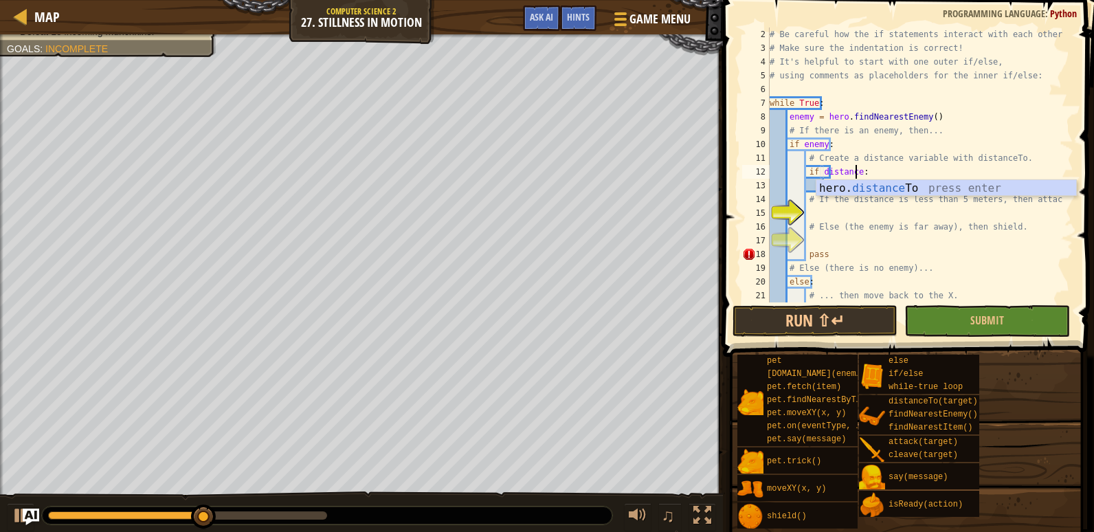
scroll to position [6, 7]
click at [858, 172] on div "# Be careful how the if statements interact with each other. # Make sure the in…" at bounding box center [915, 178] width 296 height 302
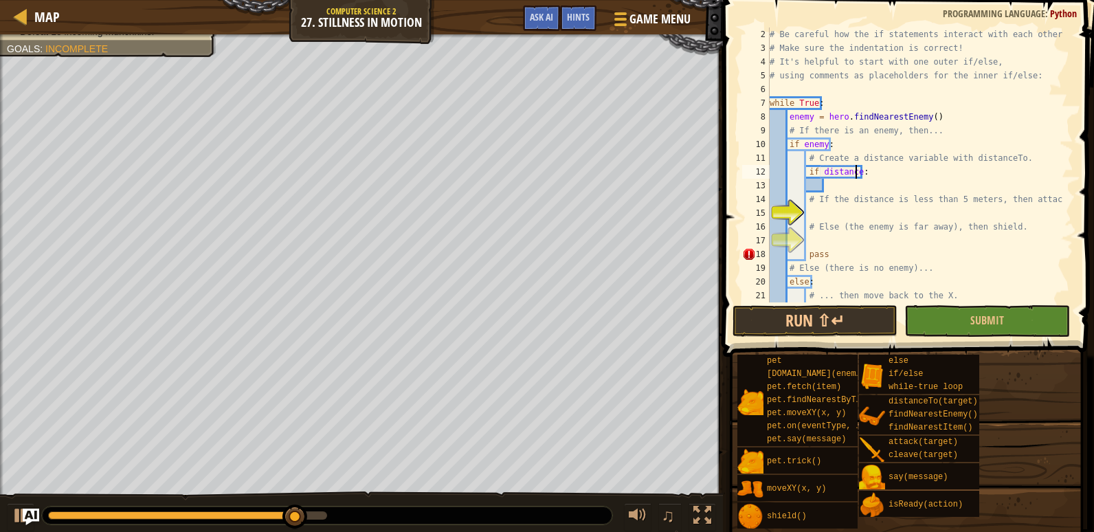
click at [858, 172] on div "# Be careful how the if statements interact with each other. # Make sure the in…" at bounding box center [915, 178] width 296 height 302
click at [860, 172] on div "# Be careful how the if statements interact with each other. # Make sure the in…" at bounding box center [915, 164] width 296 height 275
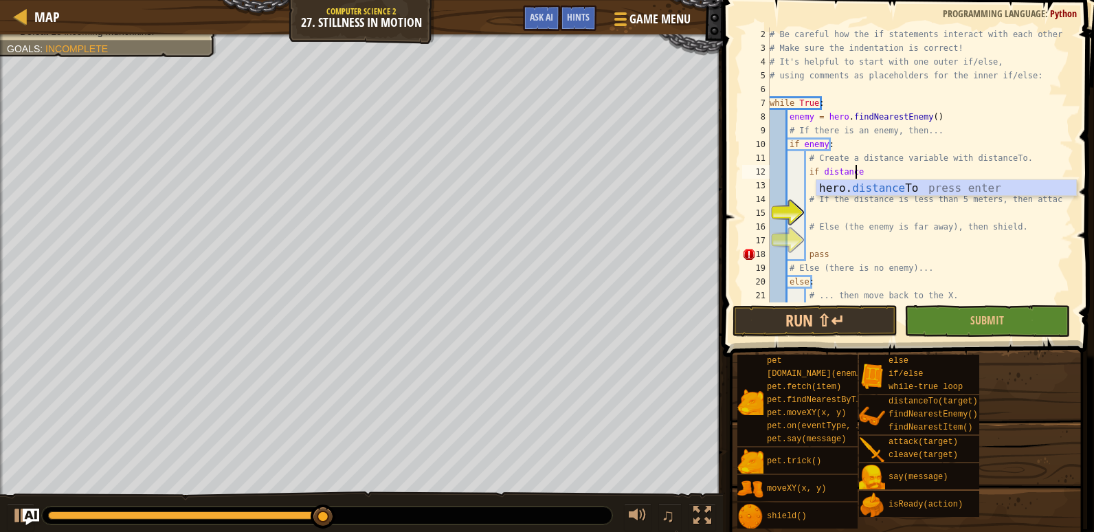
scroll to position [6, 6]
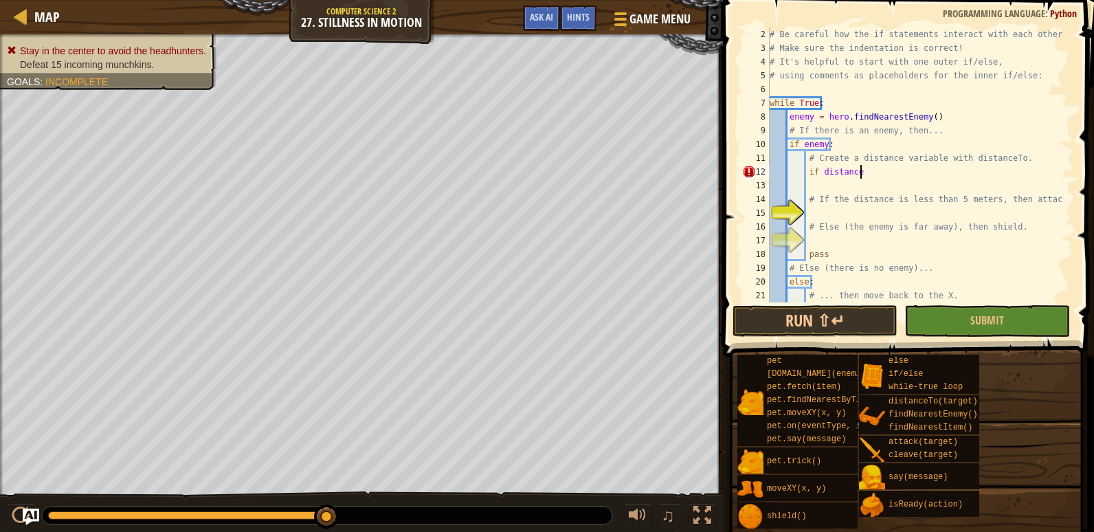
type textarea "if distance"
drag, startPoint x: 860, startPoint y: 171, endPoint x: 808, endPoint y: 171, distance: 52.2
click at [808, 171] on div "# Be careful how the if statements interact with each other. # Make sure the in…" at bounding box center [915, 178] width 296 height 302
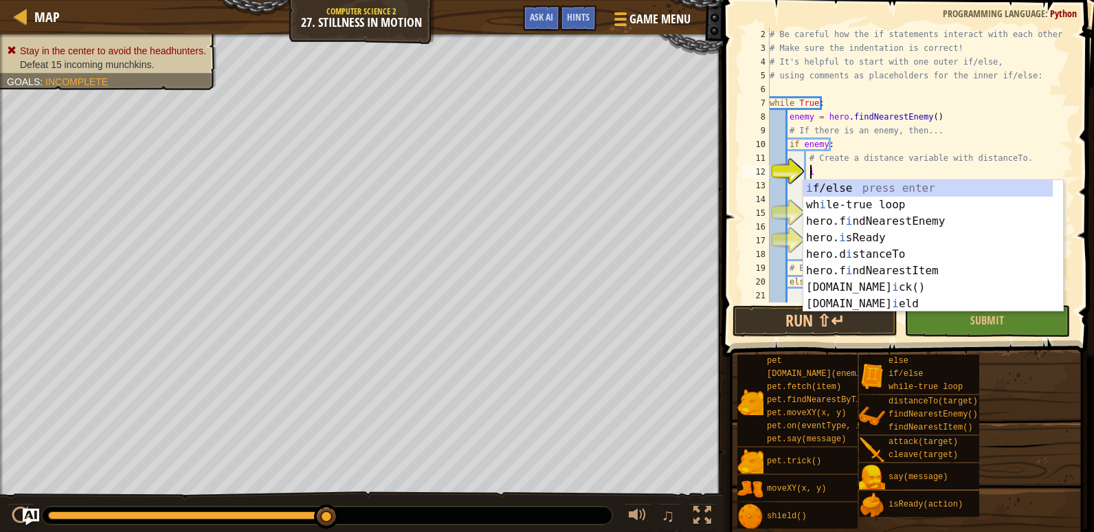
scroll to position [6, 3]
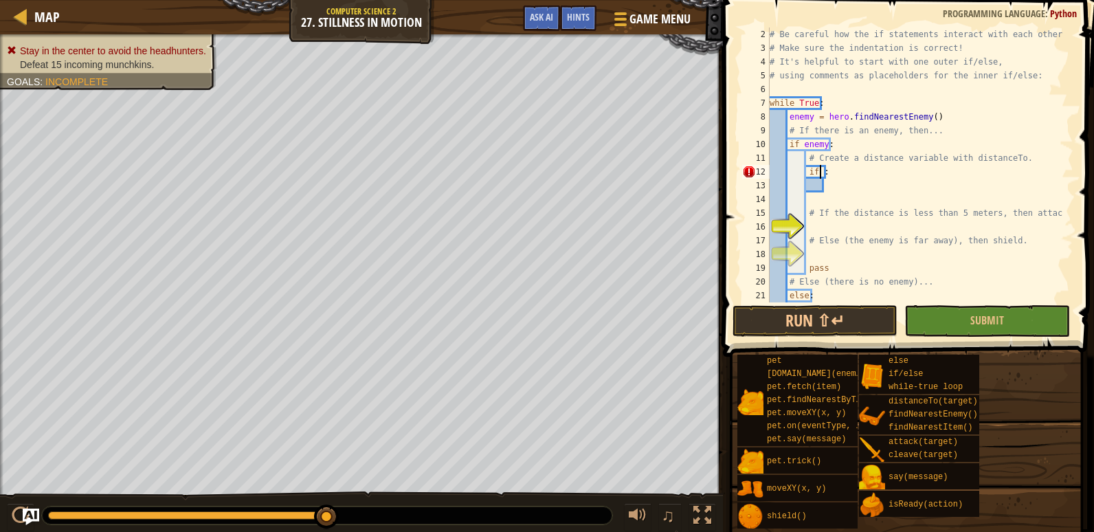
click at [821, 172] on div "# Be careful how the if statements interact with each other. # Make sure the in…" at bounding box center [915, 178] width 296 height 302
click at [825, 172] on div "# Be careful how the if statements interact with each other. # Make sure the in…" at bounding box center [915, 178] width 296 height 302
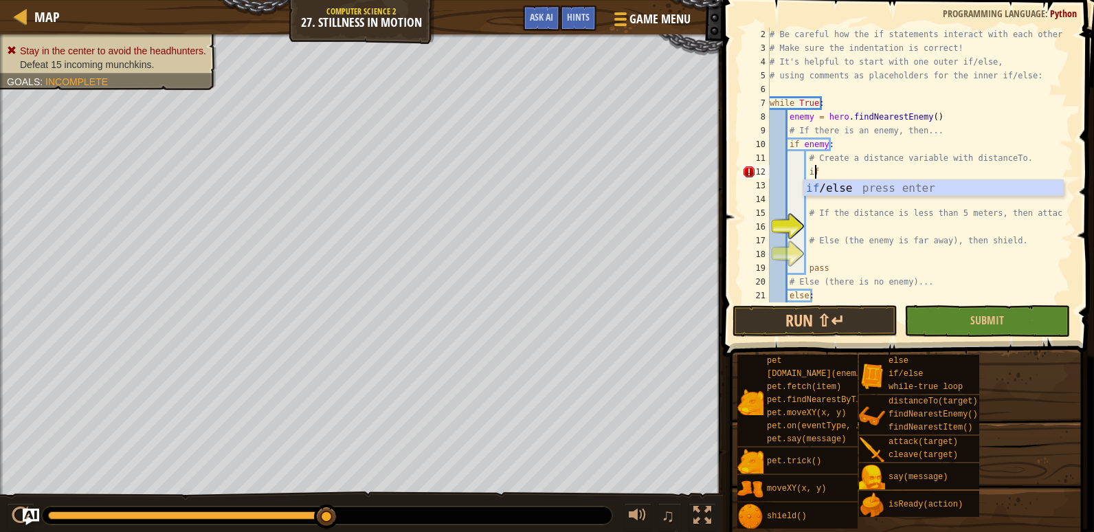
type textarea "i"
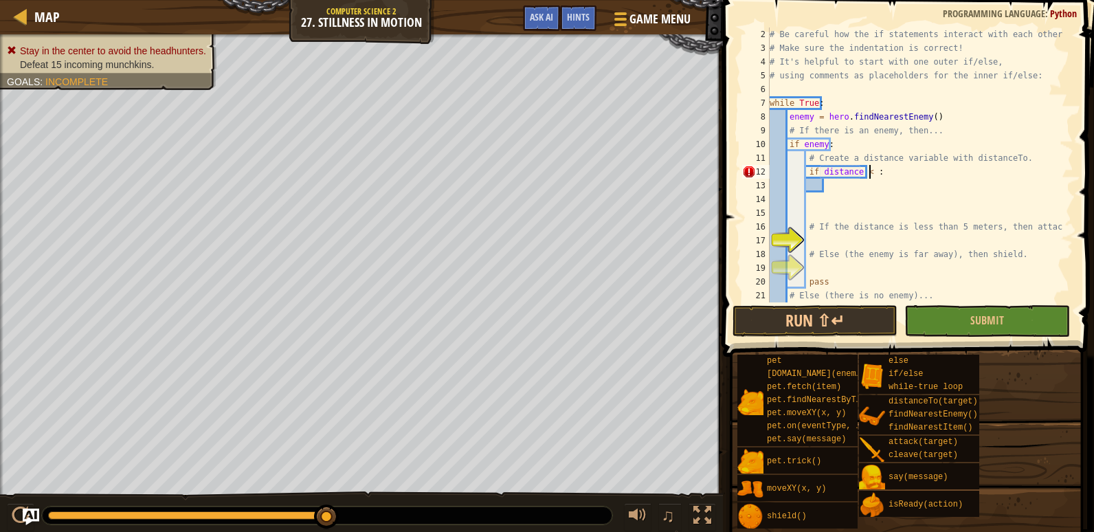
scroll to position [6, 8]
type textarea "if distance < 5:"
click at [878, 177] on div "# Be careful how the if statements interact with each other. # Make sure the in…" at bounding box center [915, 178] width 296 height 302
click at [851, 190] on div "# Be careful how the if statements interact with each other. # Make sure the in…" at bounding box center [915, 178] width 296 height 302
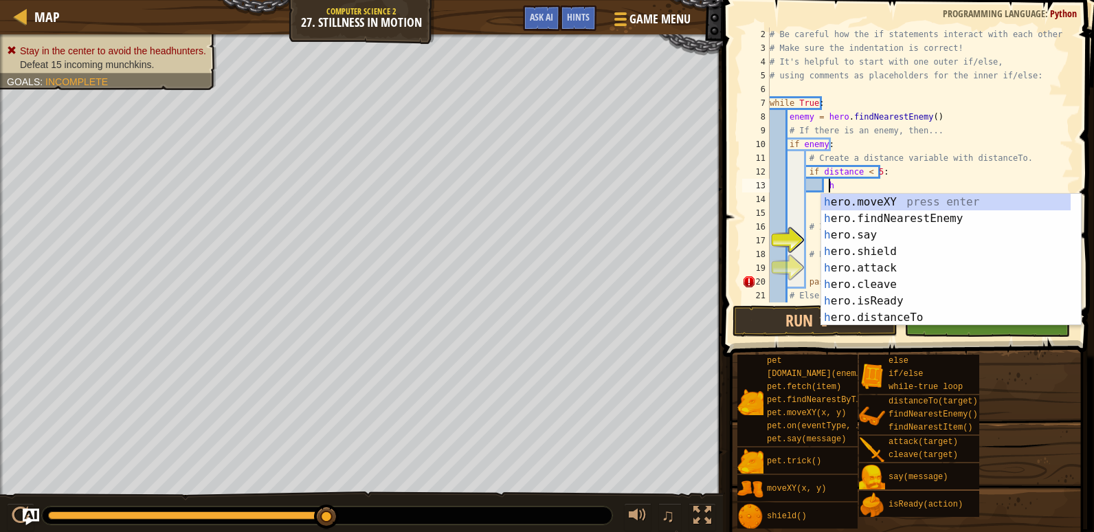
scroll to position [6, 5]
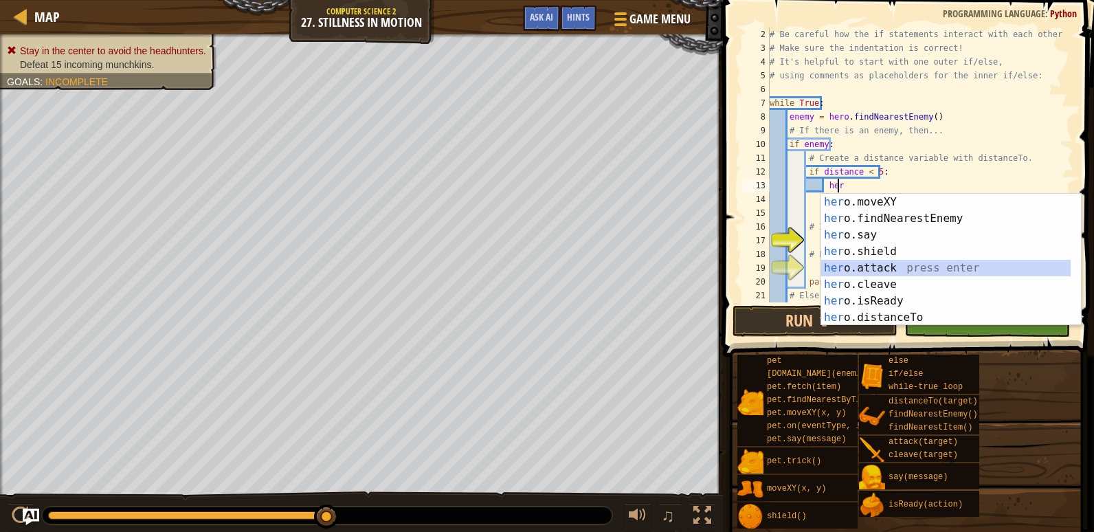
click at [874, 268] on div "her o.moveXY press enter her o.findNearestEnemy press enter her o.say press ent…" at bounding box center [945, 276] width 249 height 165
type textarea "hero.attack(enemy)"
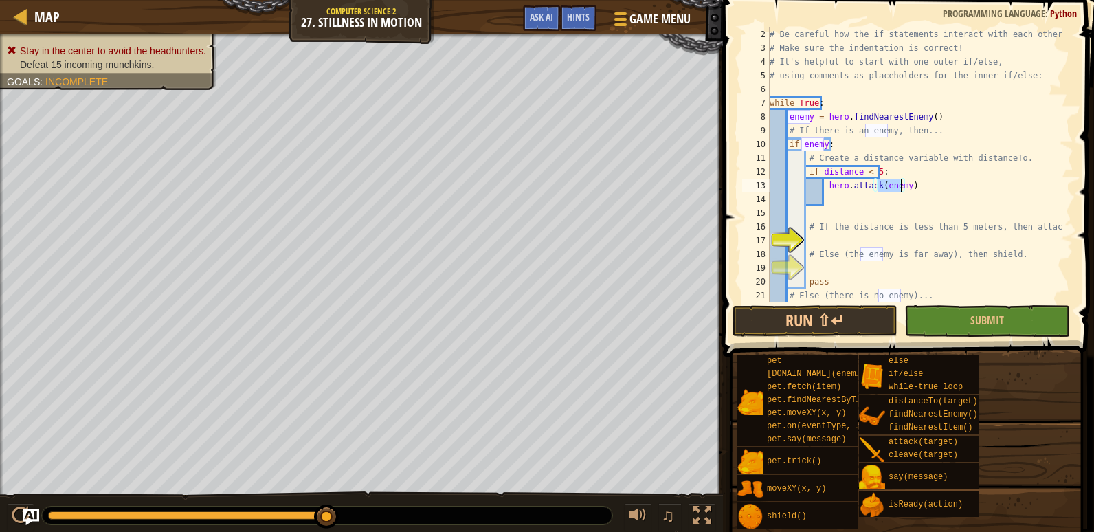
click at [836, 241] on div "# Be careful how the if statements interact with each other. # Make sure the in…" at bounding box center [915, 178] width 296 height 302
click at [1007, 158] on div "# Be careful how the if statements interact with each other. # Make sure the in…" at bounding box center [915, 178] width 296 height 302
type textarea "# Create a distance variable with distanceTo."
click at [1012, 158] on div "# Be careful how the if statements interact with each other. # Make sure the in…" at bounding box center [915, 178] width 296 height 302
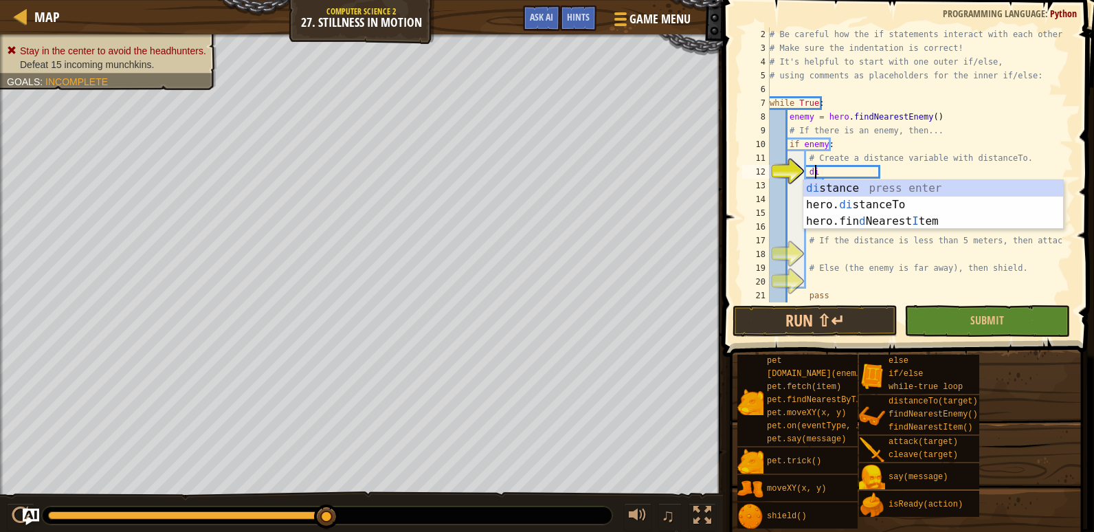
scroll to position [6, 3]
type textarea "d"
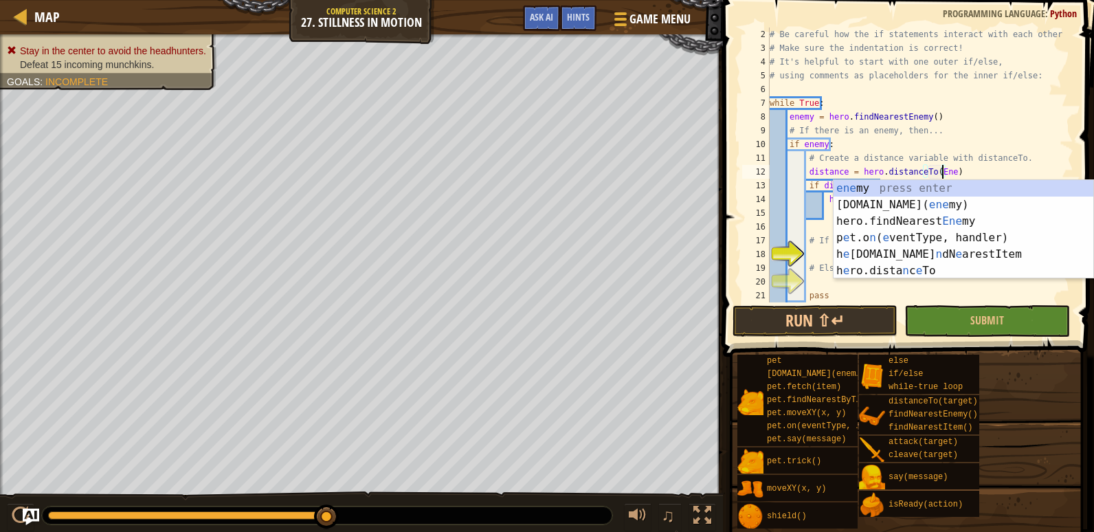
scroll to position [6, 14]
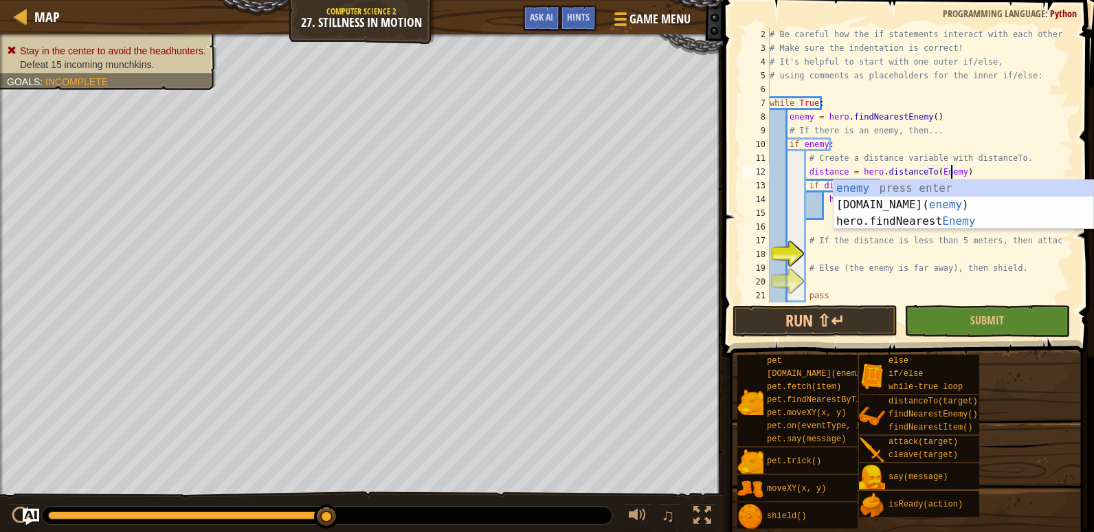
click at [884, 269] on div "# Be careful how the if statements interact with each other. # Make sure the in…" at bounding box center [915, 178] width 296 height 302
type textarea "# Else (the enemy is far away), then shield."
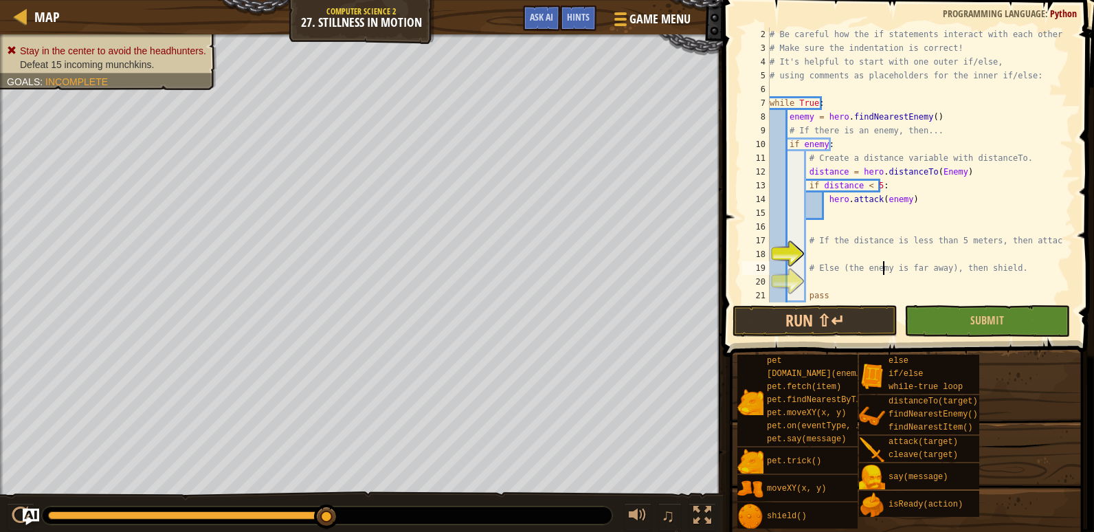
click at [831, 255] on div "# Be careful how the if statements interact with each other. # Make sure the in…" at bounding box center [915, 178] width 296 height 302
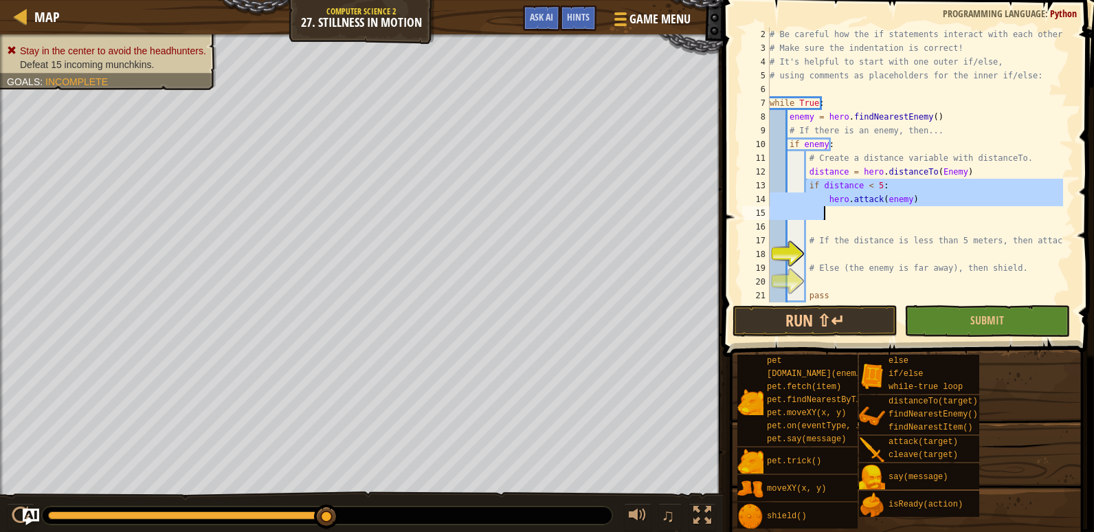
drag, startPoint x: 806, startPoint y: 181, endPoint x: 828, endPoint y: 207, distance: 34.1
click at [828, 207] on div "# Be careful how the if statements interact with each other. # Make sure the in…" at bounding box center [915, 178] width 296 height 302
type textarea "hero.attack(enemy)"
click at [631, 14] on span "Game Menu" at bounding box center [660, 19] width 64 height 19
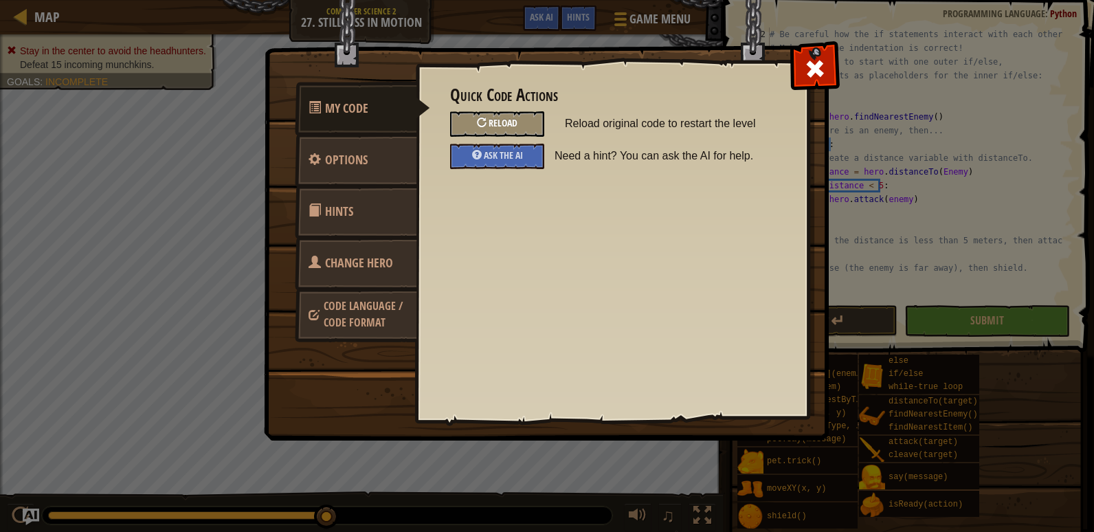
click at [500, 118] on div "Reload" at bounding box center [497, 123] width 94 height 25
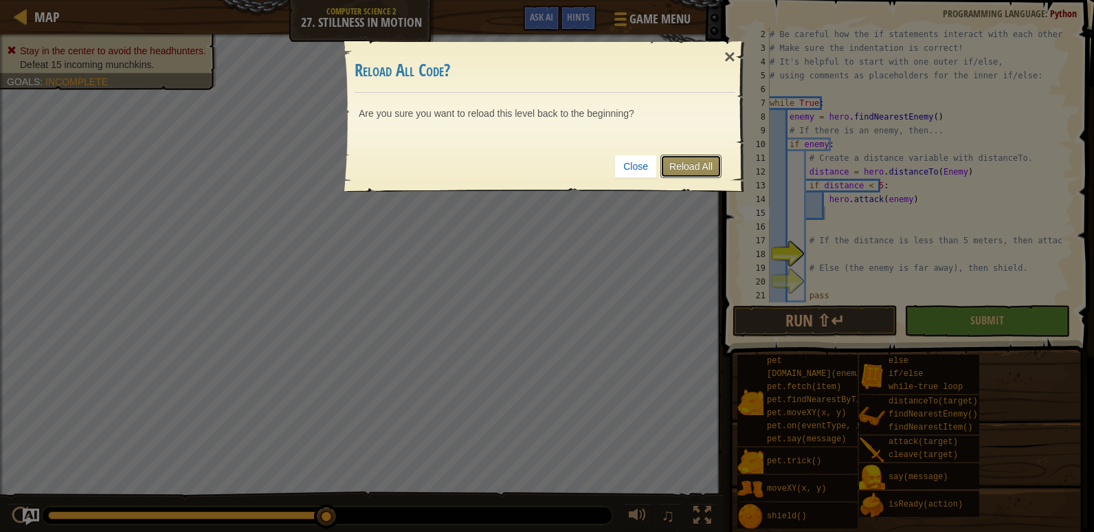
click at [684, 163] on link "Reload All" at bounding box center [690, 166] width 61 height 23
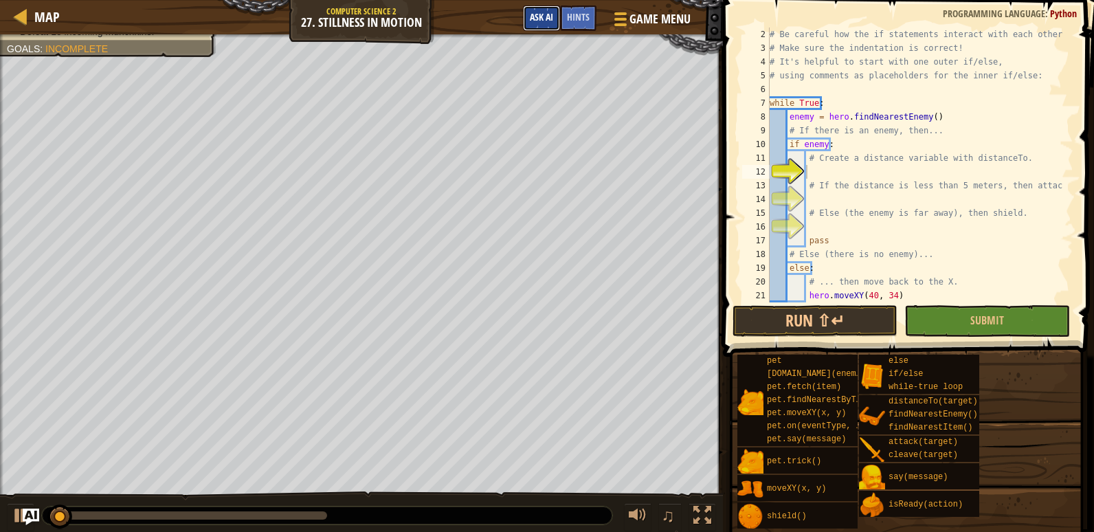
click at [544, 16] on span "Ask AI" at bounding box center [541, 16] width 23 height 13
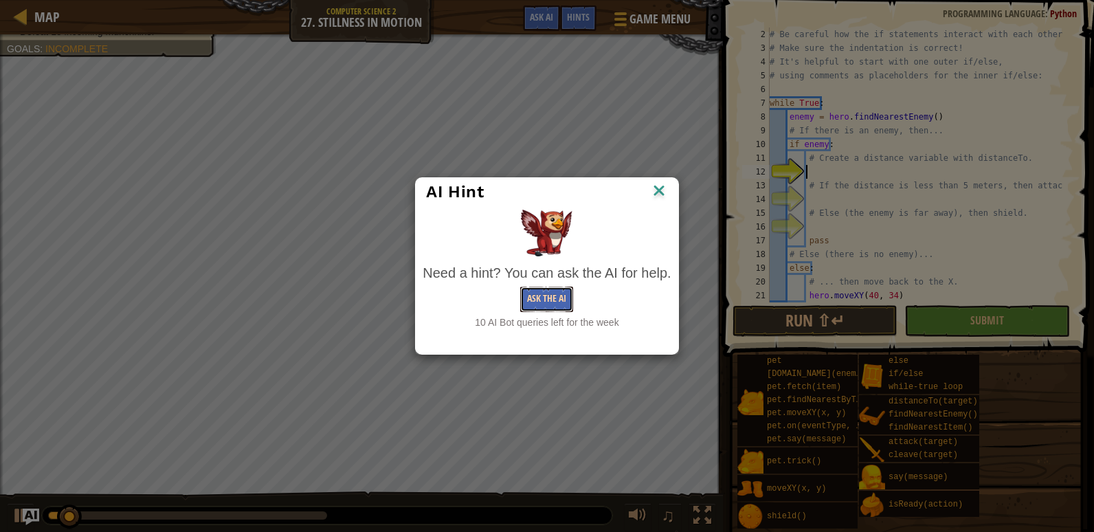
click at [541, 293] on button "Ask the AI" at bounding box center [546, 299] width 53 height 25
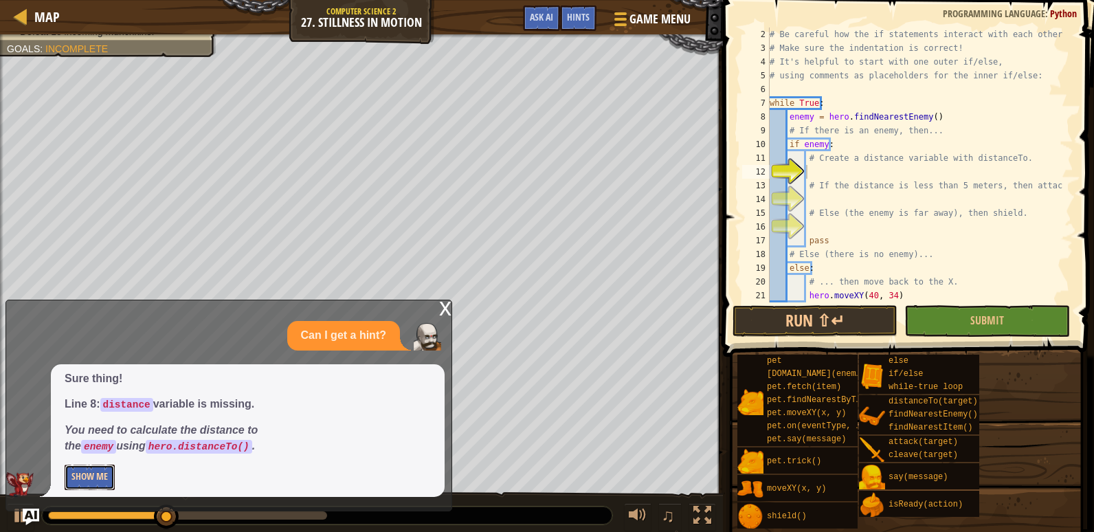
click at [96, 476] on button "Show Me" at bounding box center [90, 477] width 50 height 25
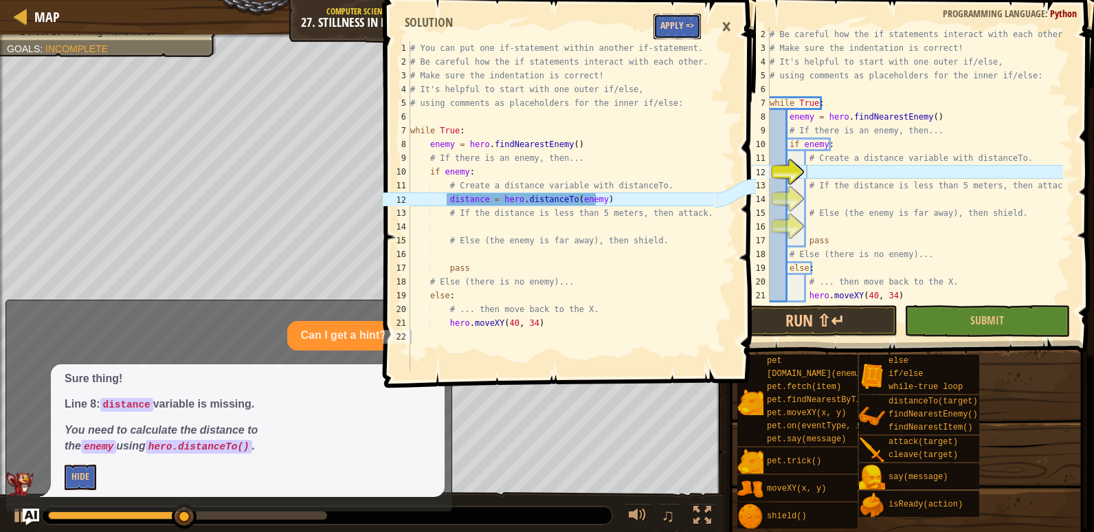
click at [660, 32] on button "Apply =>" at bounding box center [677, 26] width 47 height 25
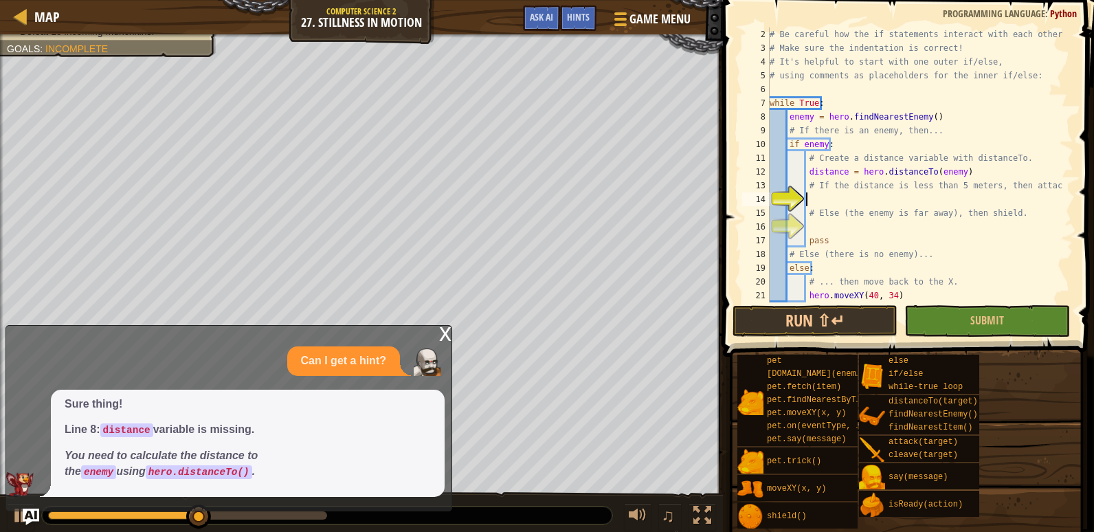
click at [811, 197] on div "# Be careful how the if statements interact with each other. # Make sure the in…" at bounding box center [915, 178] width 296 height 302
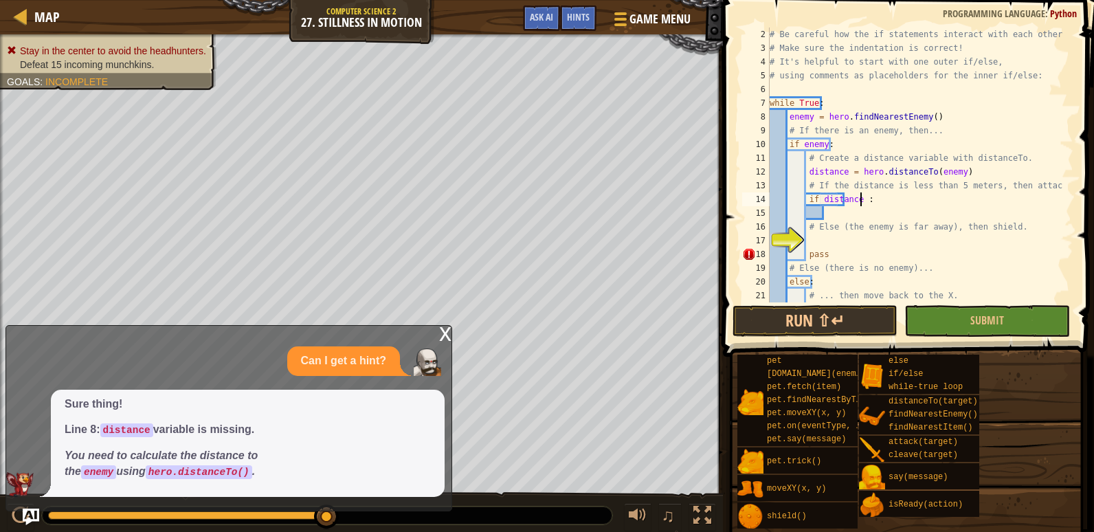
scroll to position [6, 8]
type textarea "if distance < 5:"
click at [897, 199] on div "# Be careful how the if statements interact with each other. # Make sure the in…" at bounding box center [915, 178] width 296 height 302
click at [858, 206] on div "# Be careful how the if statements interact with each other. # Make sure the in…" at bounding box center [915, 178] width 296 height 302
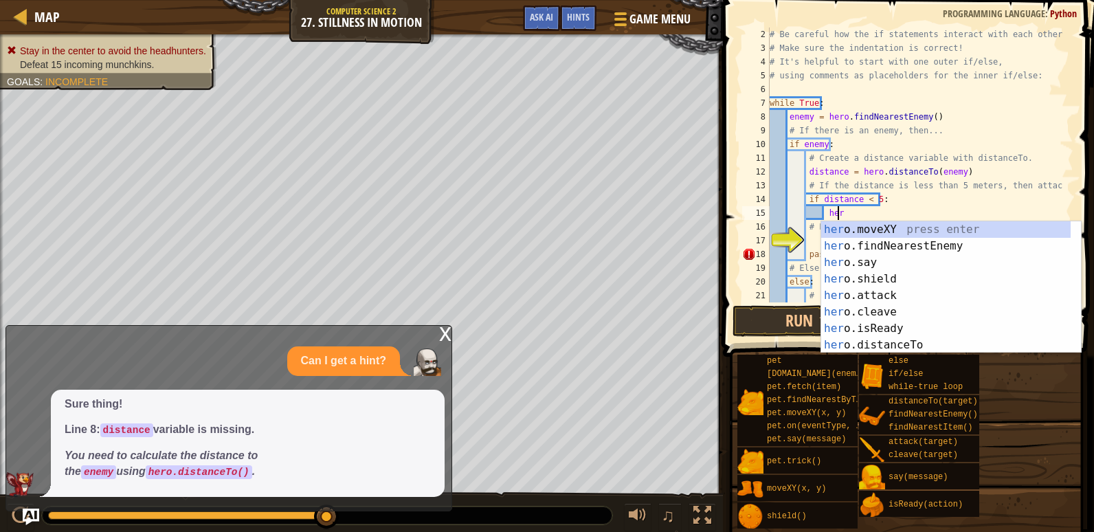
scroll to position [6, 5]
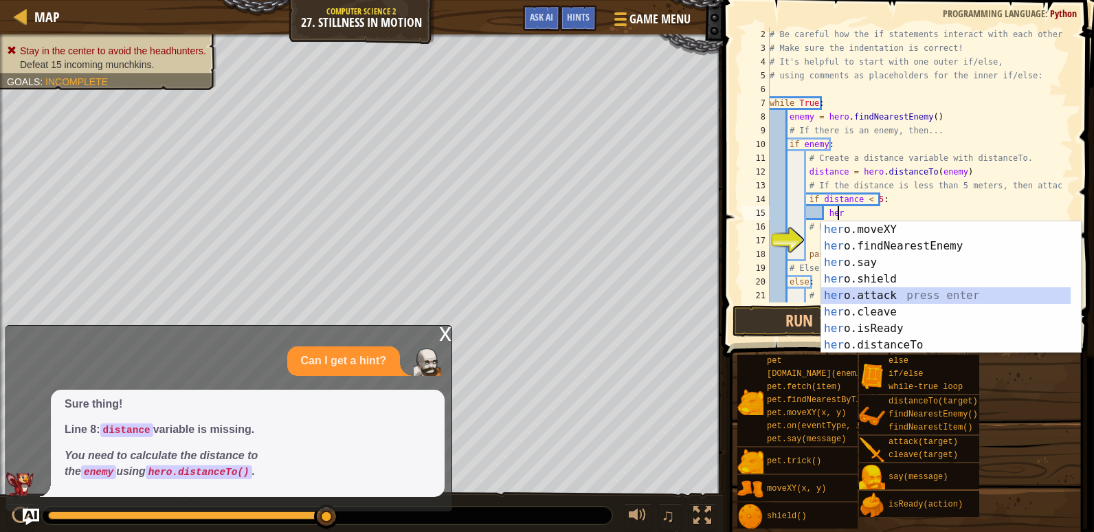
click at [881, 295] on div "her o.moveXY press enter her o.findNearestEnemy press enter her o.say press ent…" at bounding box center [945, 303] width 249 height 165
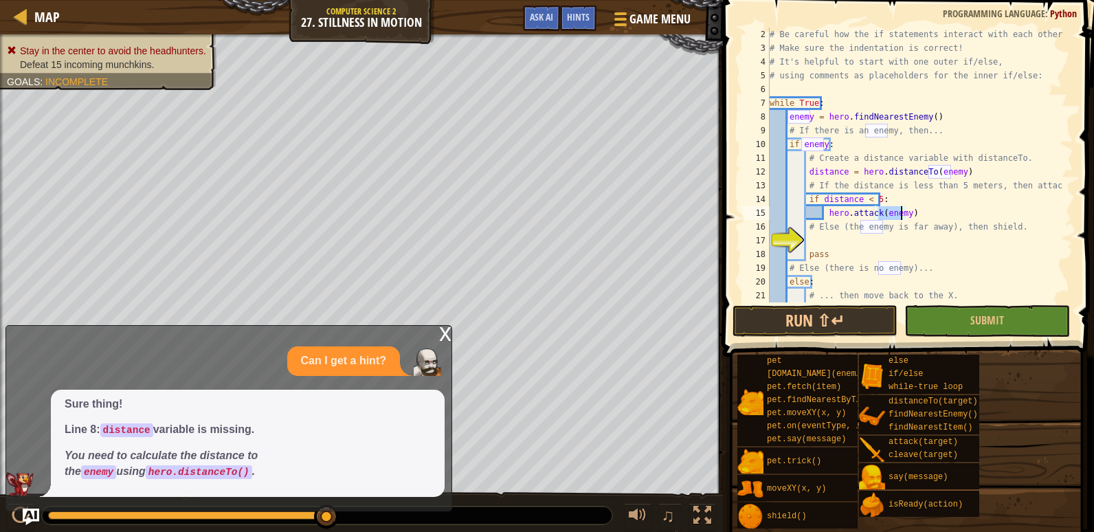
click at [836, 256] on div "# Be careful how the if statements interact with each other. # Make sure the in…" at bounding box center [915, 178] width 296 height 302
type textarea "pass"
click at [835, 246] on div "# Be careful how the if statements interact with each other. # Make sure the in…" at bounding box center [915, 178] width 296 height 302
type textarea "el"
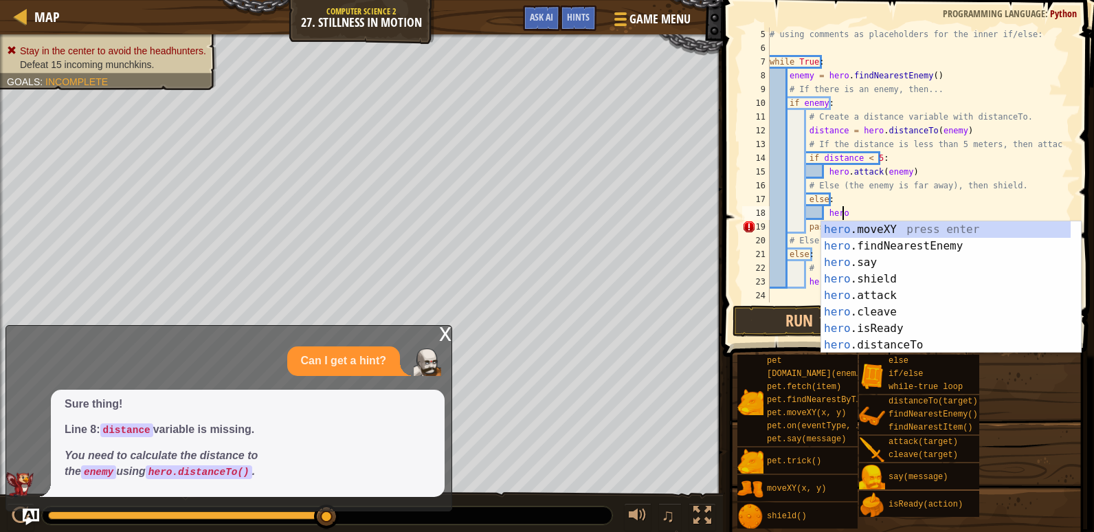
scroll to position [6, 5]
type textarea "hero.s"
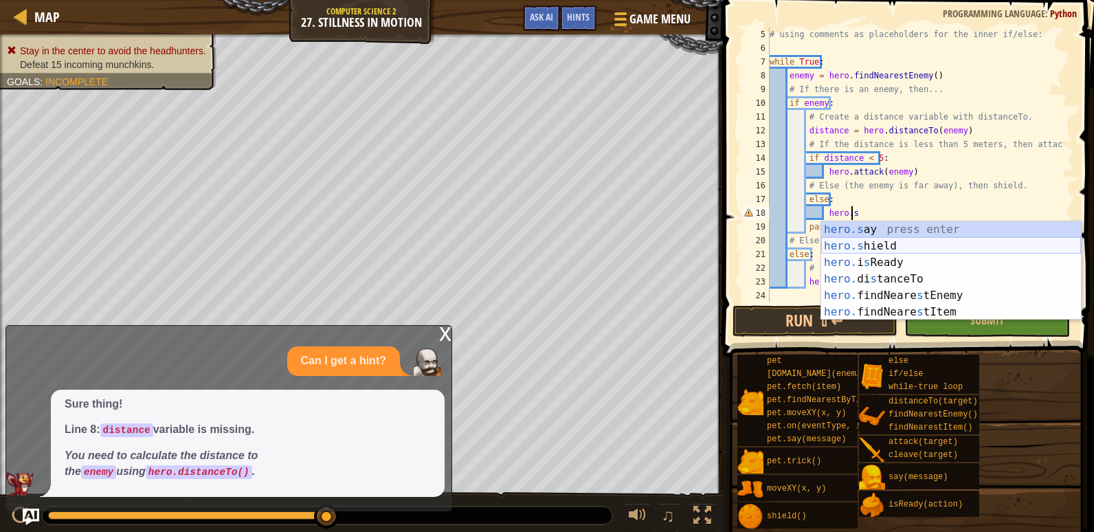
click at [861, 238] on div "hero.s ay press enter hero.s hield press enter hero. i s Ready press enter hero…" at bounding box center [951, 287] width 260 height 132
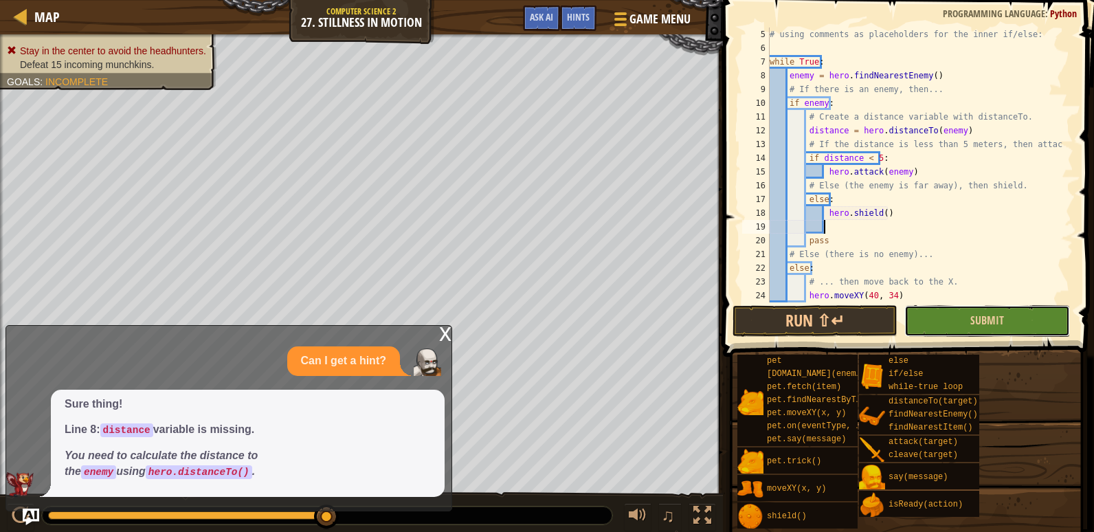
click at [938, 309] on button "Submit" at bounding box center [986, 321] width 165 height 32
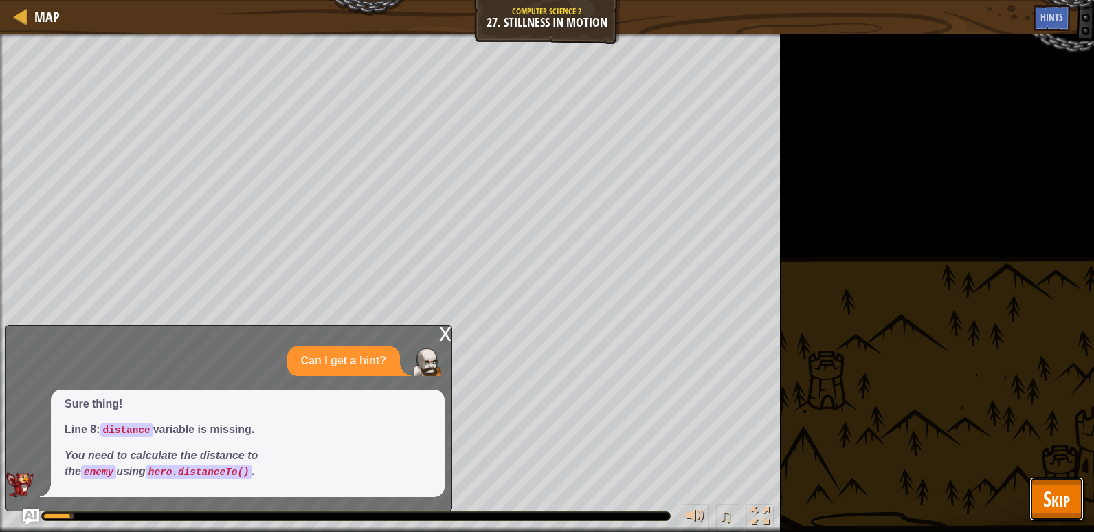
click at [1038, 491] on button "Skip" at bounding box center [1056, 499] width 54 height 44
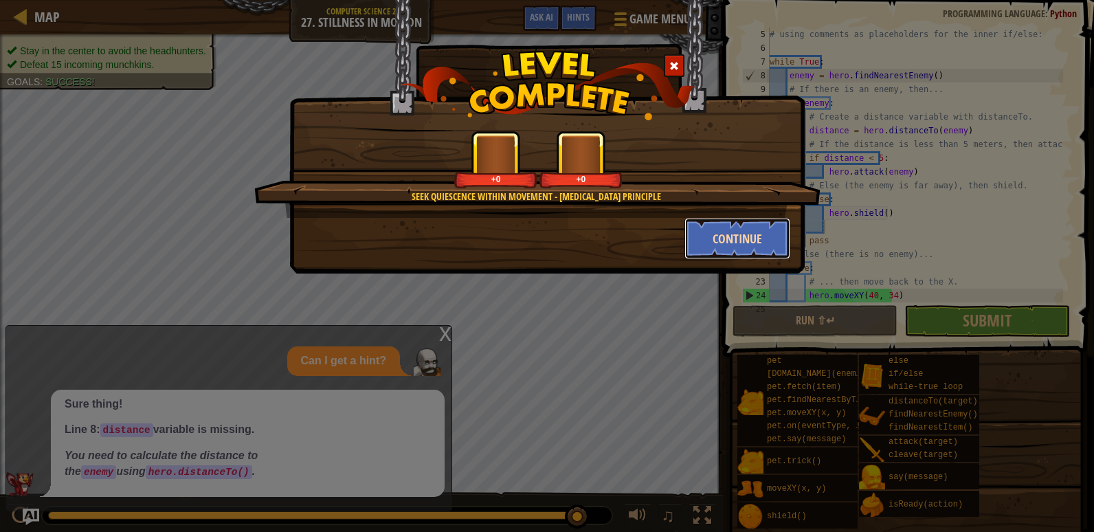
click at [749, 241] on button "Continue" at bounding box center [737, 238] width 107 height 41
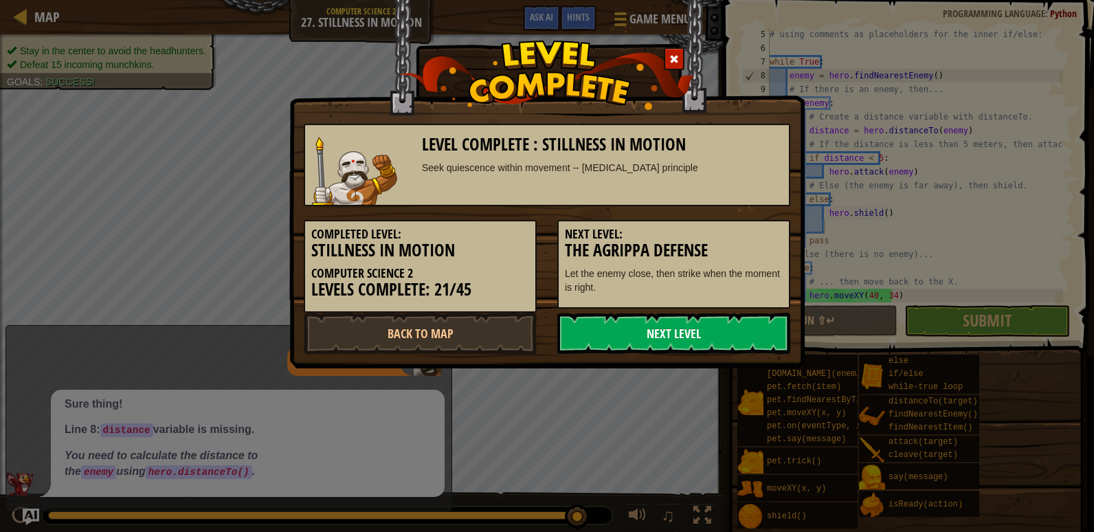
click at [677, 315] on link "Next Level" at bounding box center [673, 333] width 233 height 41
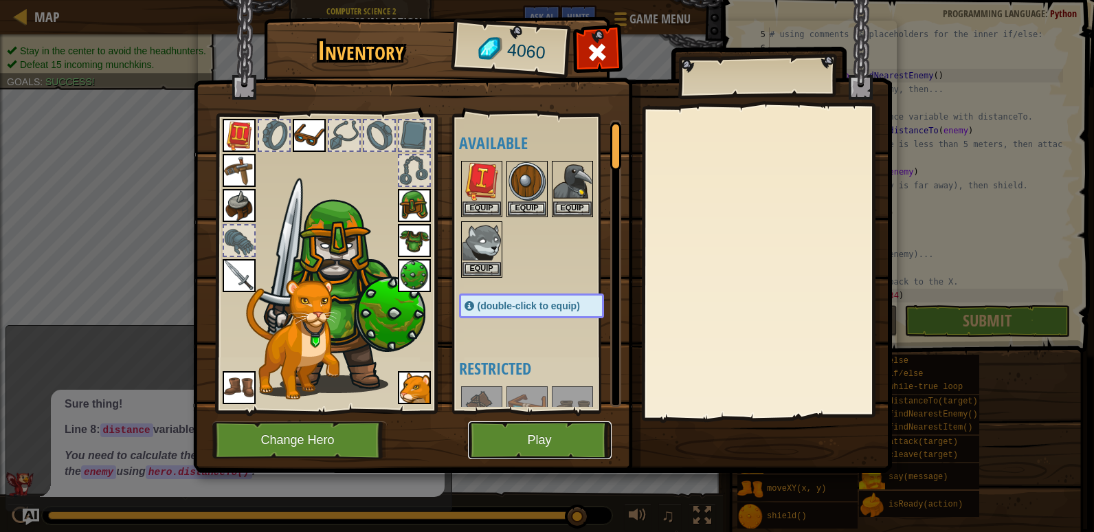
click at [528, 444] on button "Play" at bounding box center [540, 440] width 144 height 38
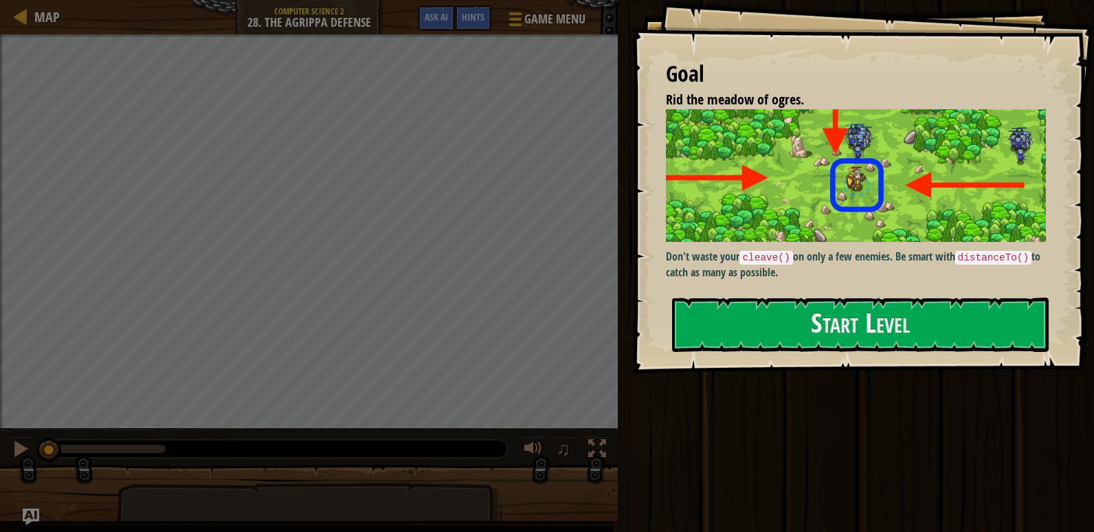
click at [723, 258] on p "Don't waste your cleave() on only a few enemies. Be smart with distanceTo() to …" at bounding box center [861, 265] width 390 height 32
click at [718, 302] on button "Start Level" at bounding box center [860, 325] width 377 height 54
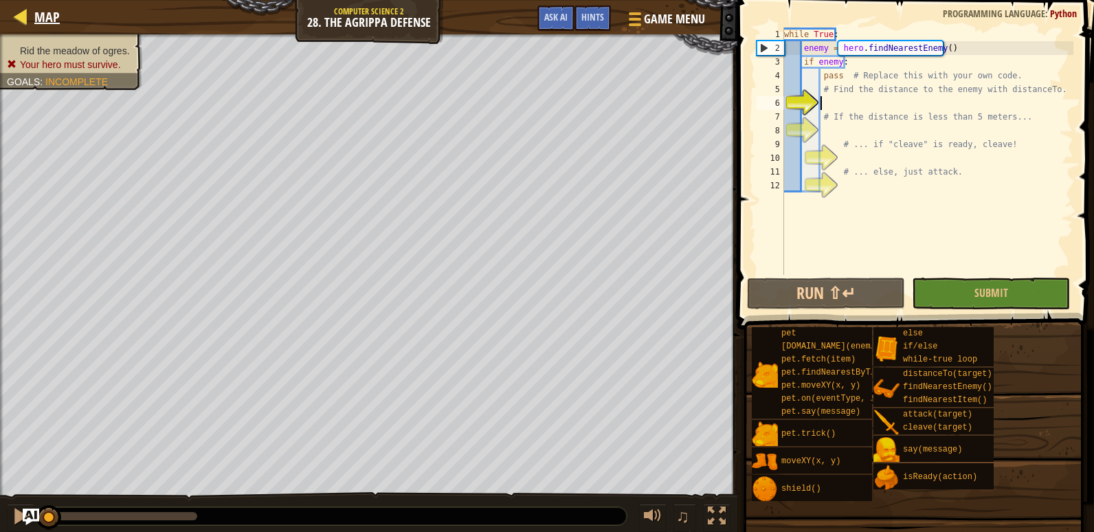
click at [29, 4] on div "Map" at bounding box center [43, 17] width 32 height 34
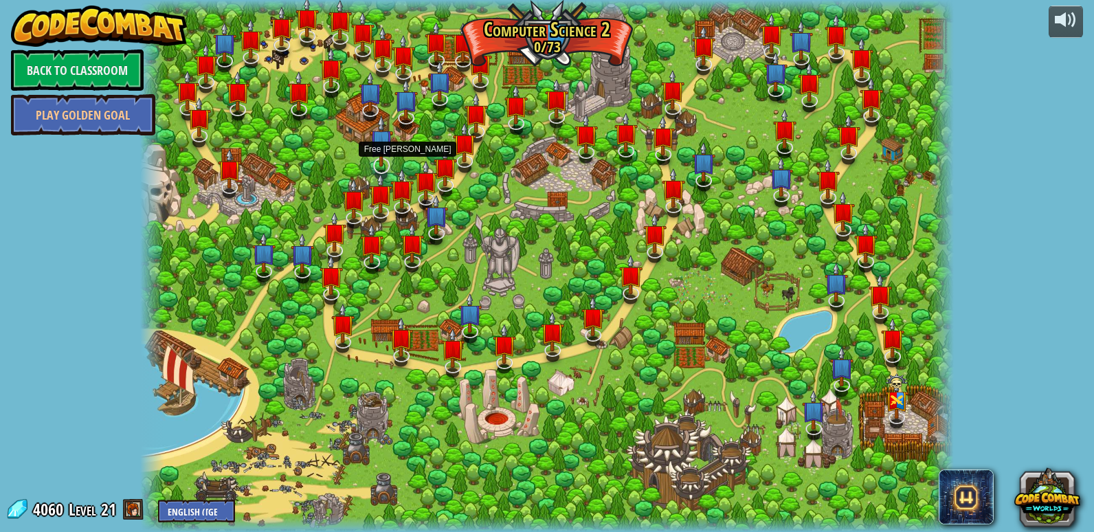
click at [390, 164] on img at bounding box center [381, 141] width 23 height 53
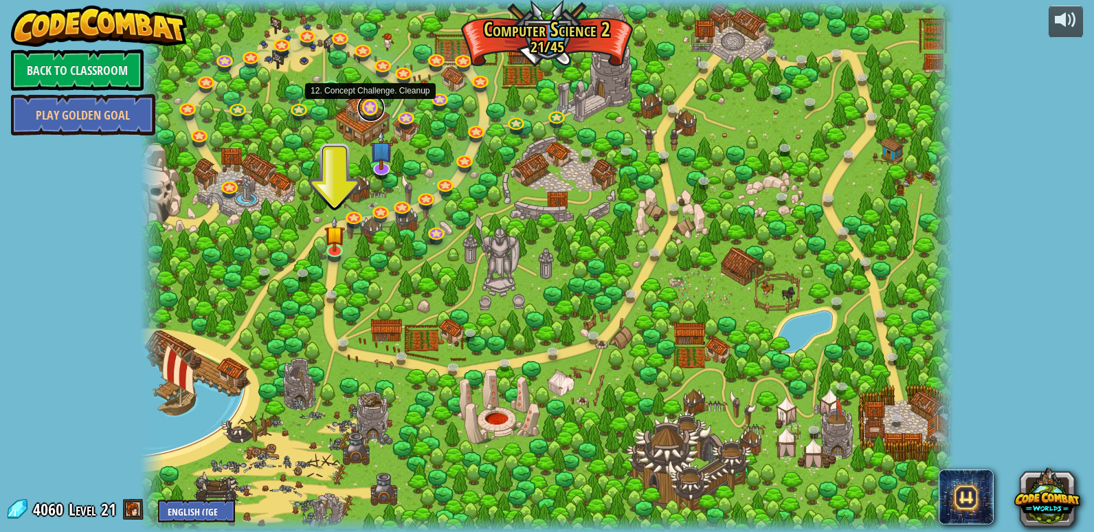
click at [370, 110] on link at bounding box center [370, 107] width 27 height 27
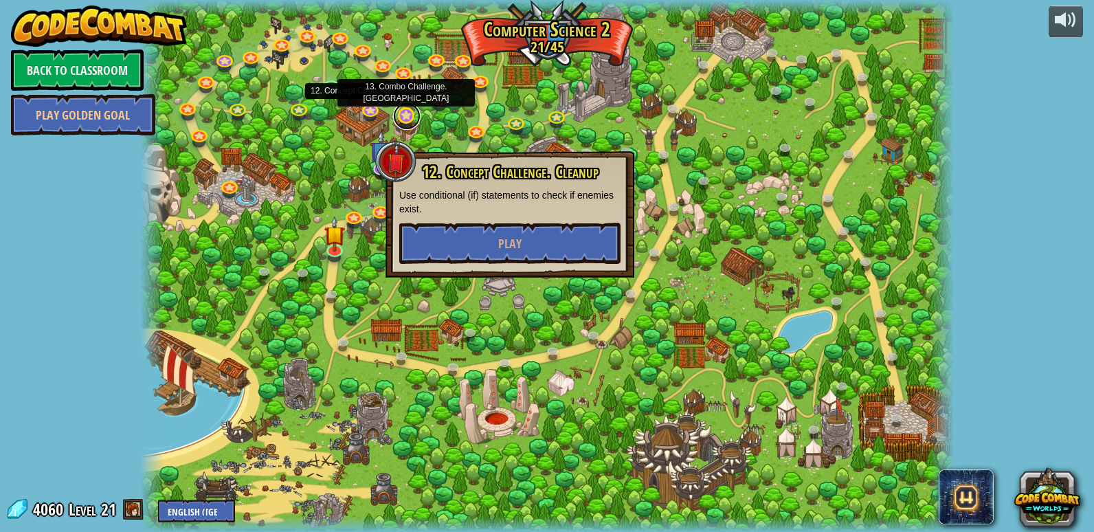
click at [405, 119] on link at bounding box center [406, 115] width 27 height 27
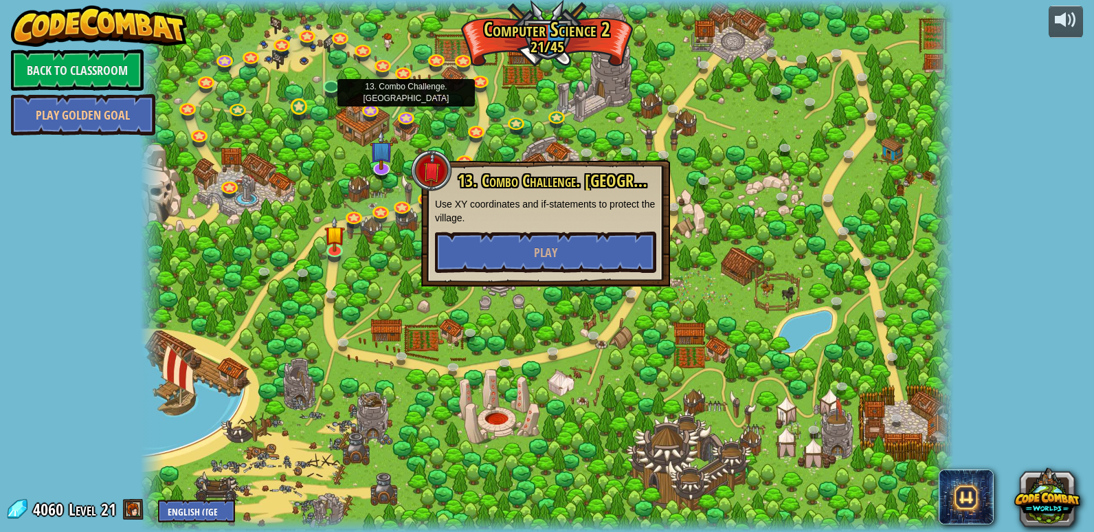
drag, startPoint x: 304, startPoint y: 94, endPoint x: 301, endPoint y: 103, distance: 9.6
click at [303, 98] on div at bounding box center [547, 266] width 814 height 532
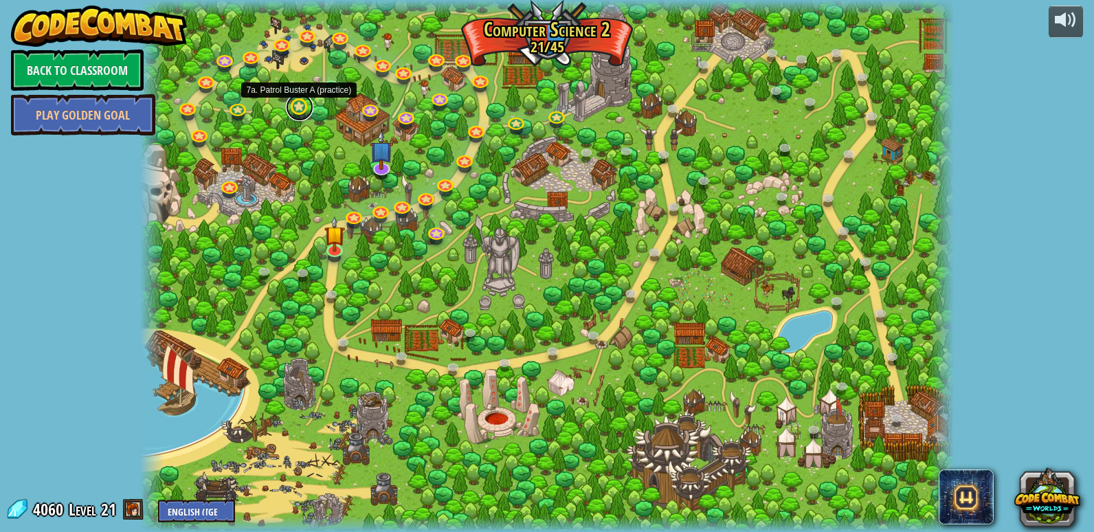
click at [300, 106] on link at bounding box center [299, 106] width 27 height 27
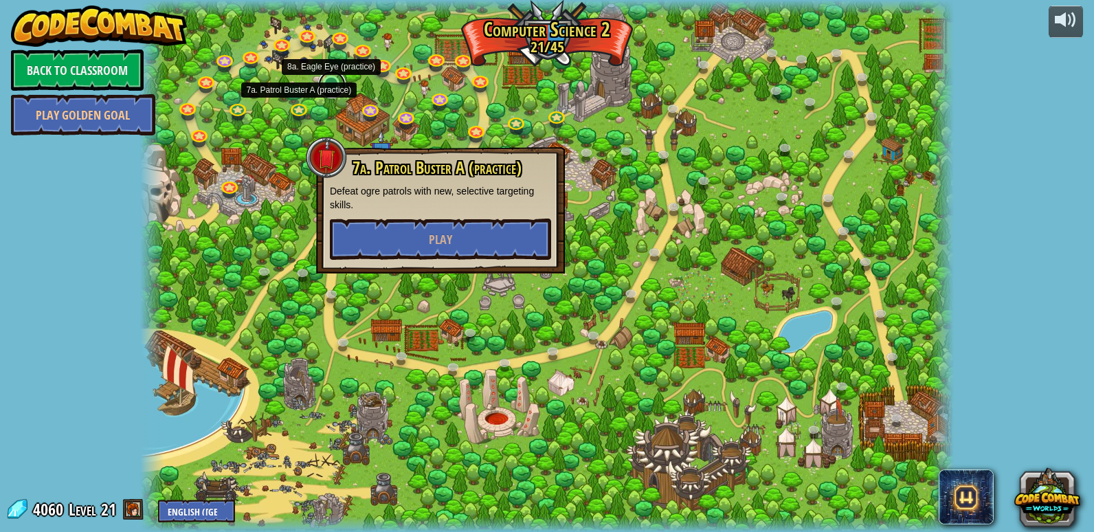
click at [332, 90] on link at bounding box center [331, 84] width 27 height 27
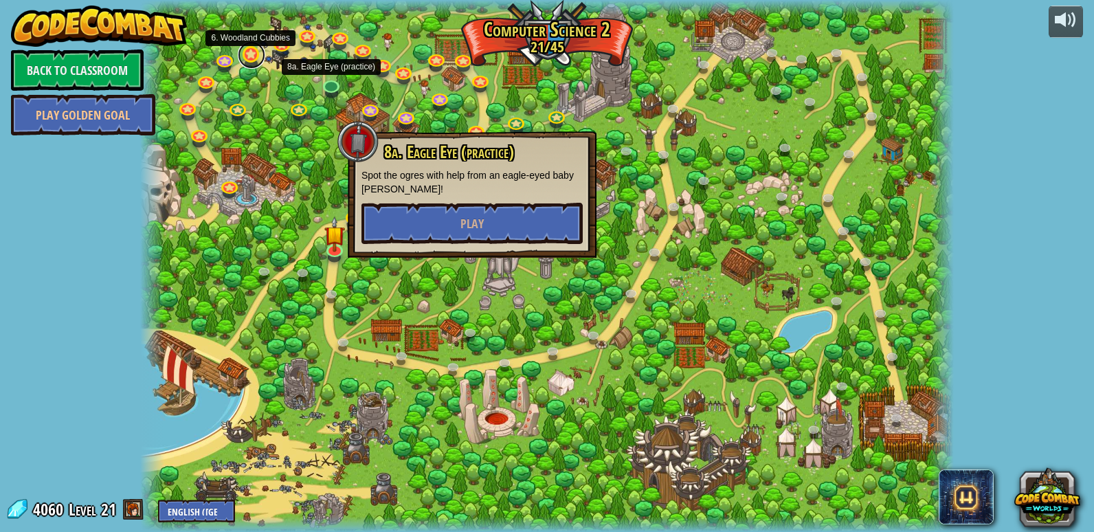
click at [247, 60] on link at bounding box center [251, 54] width 27 height 27
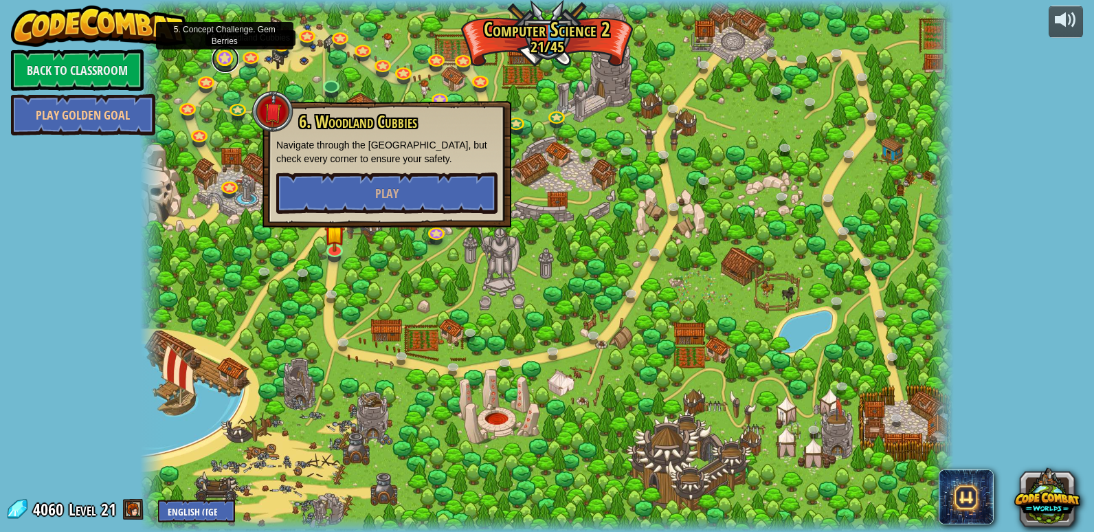
click at [225, 60] on link at bounding box center [225, 58] width 27 height 27
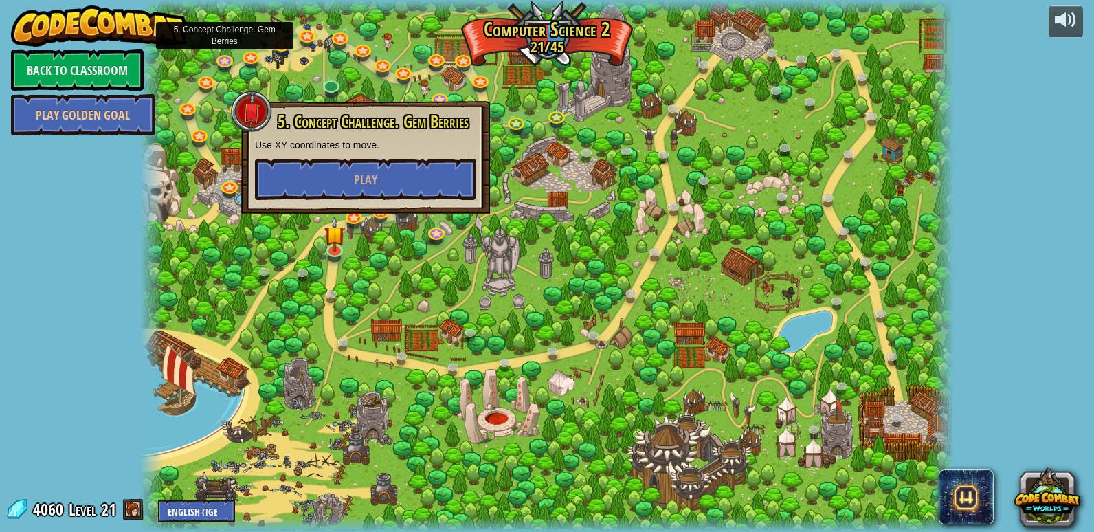
click at [289, 63] on div at bounding box center [547, 266] width 814 height 532
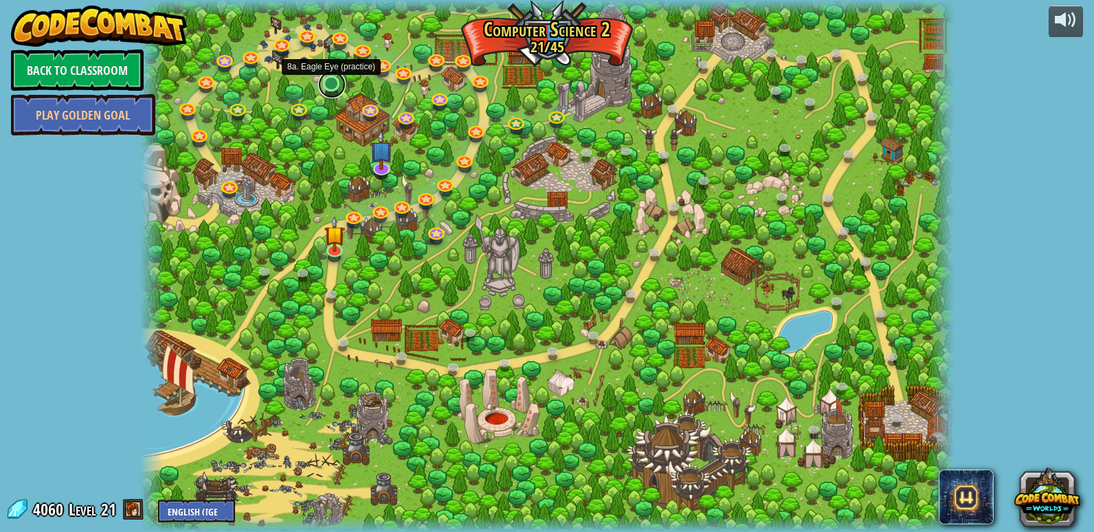
click at [325, 89] on link at bounding box center [331, 84] width 27 height 27
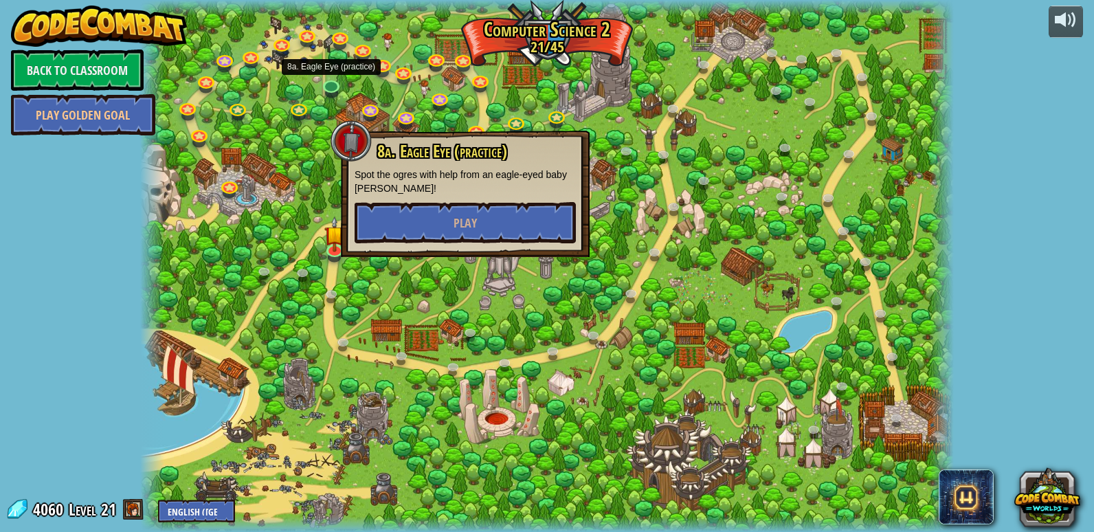
click at [586, 262] on div at bounding box center [547, 266] width 814 height 532
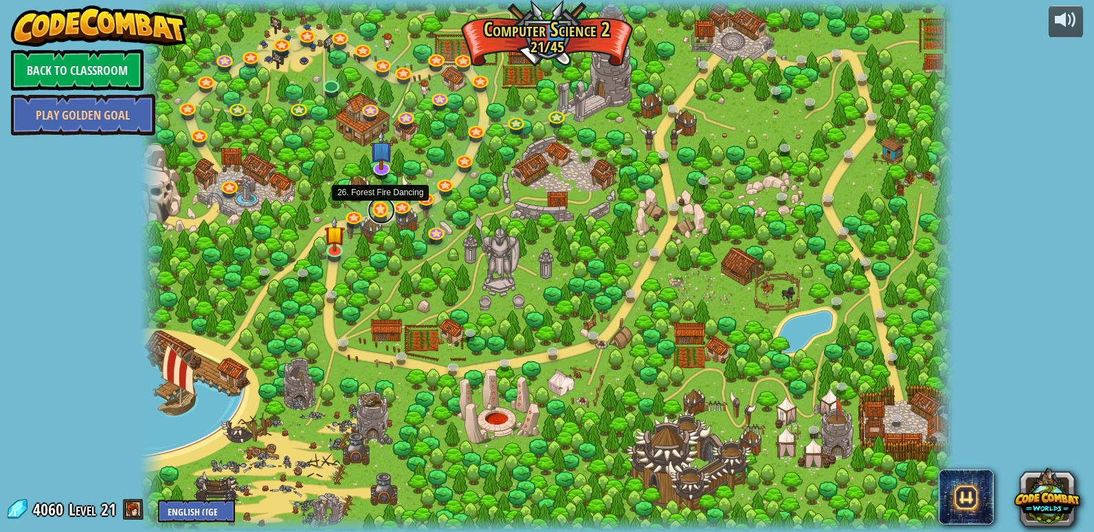
click at [379, 213] on link at bounding box center [381, 210] width 27 height 27
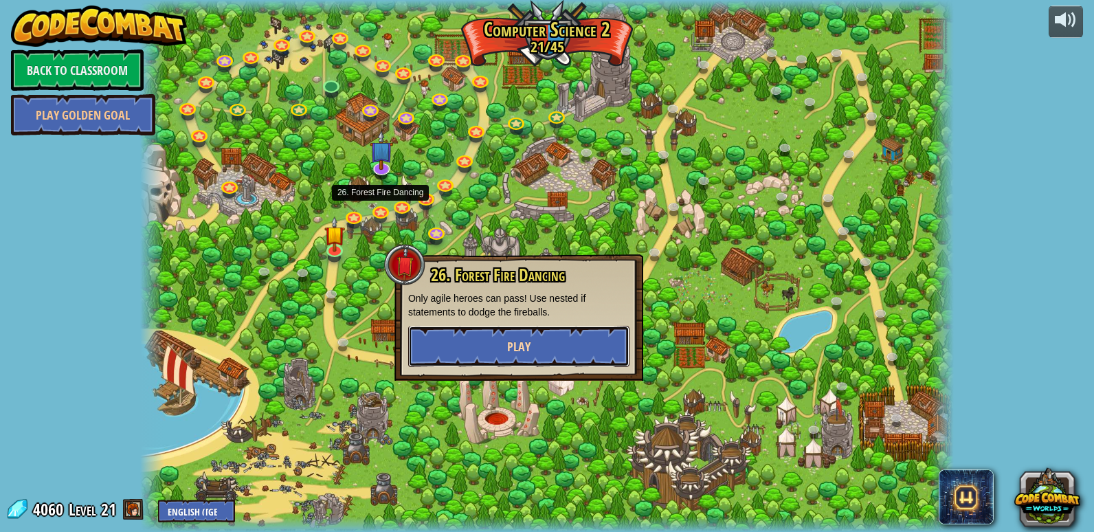
click at [489, 338] on button "Play" at bounding box center [518, 346] width 221 height 41
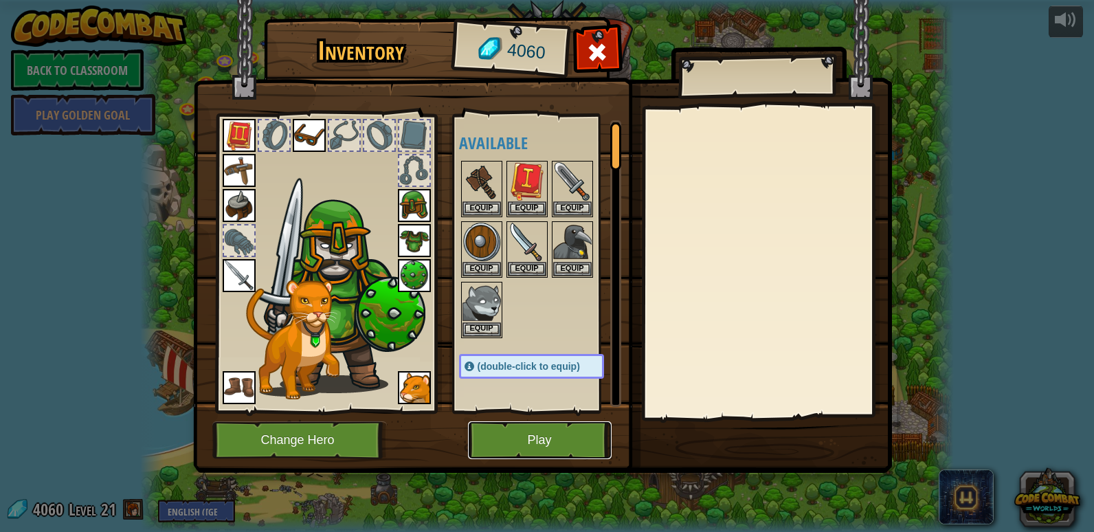
click at [514, 452] on button "Play" at bounding box center [540, 440] width 144 height 38
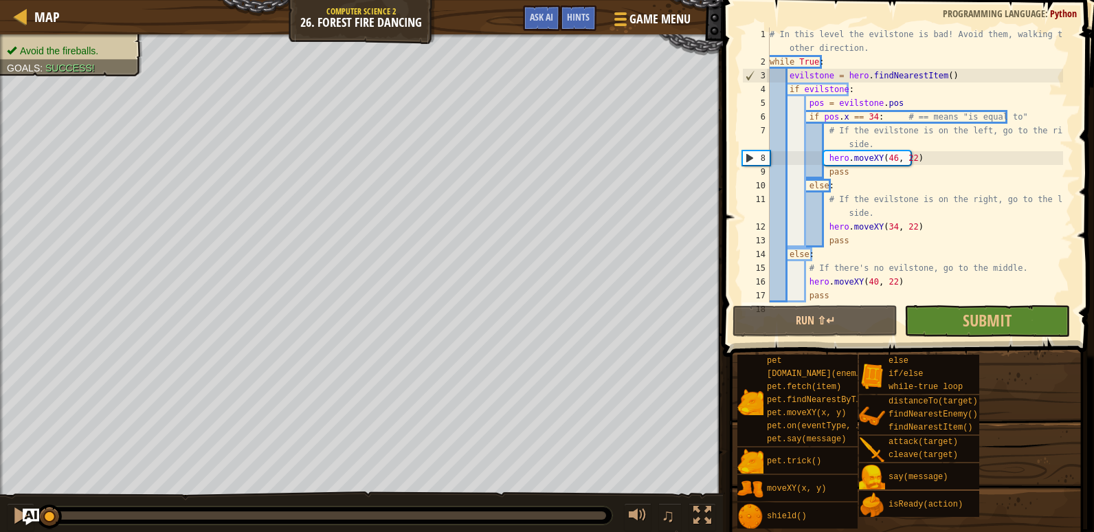
drag, startPoint x: 1069, startPoint y: 49, endPoint x: 1054, endPoint y: 50, distance: 14.4
click at [1054, 50] on div "1 2 3 4 5 6 7 8 9 10 11 12 13 14 15 16 17 18 # In this level the evilstone is b…" at bounding box center [906, 205] width 375 height 397
click at [21, 14] on div at bounding box center [20, 16] width 17 height 17
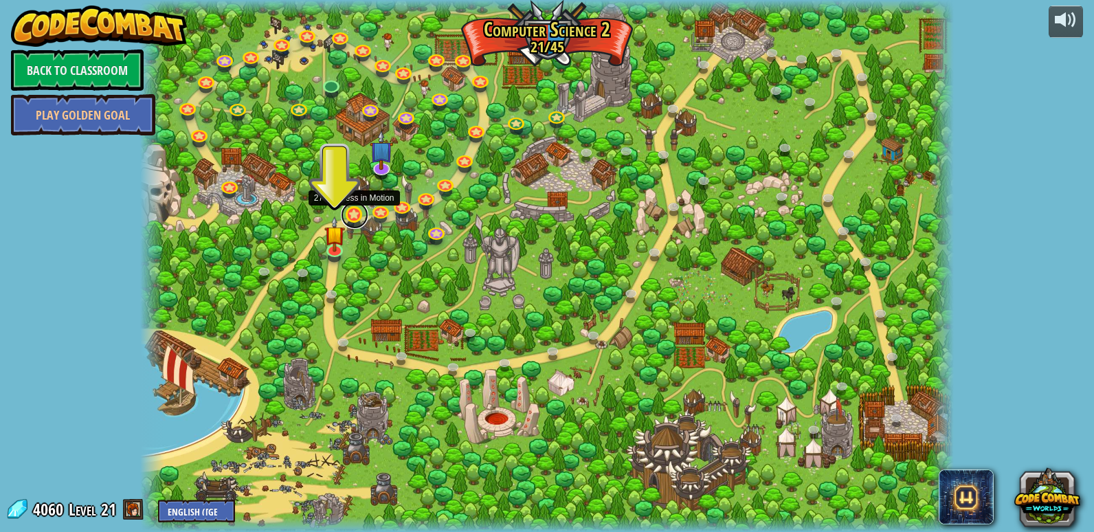
click at [359, 213] on link at bounding box center [354, 214] width 27 height 27
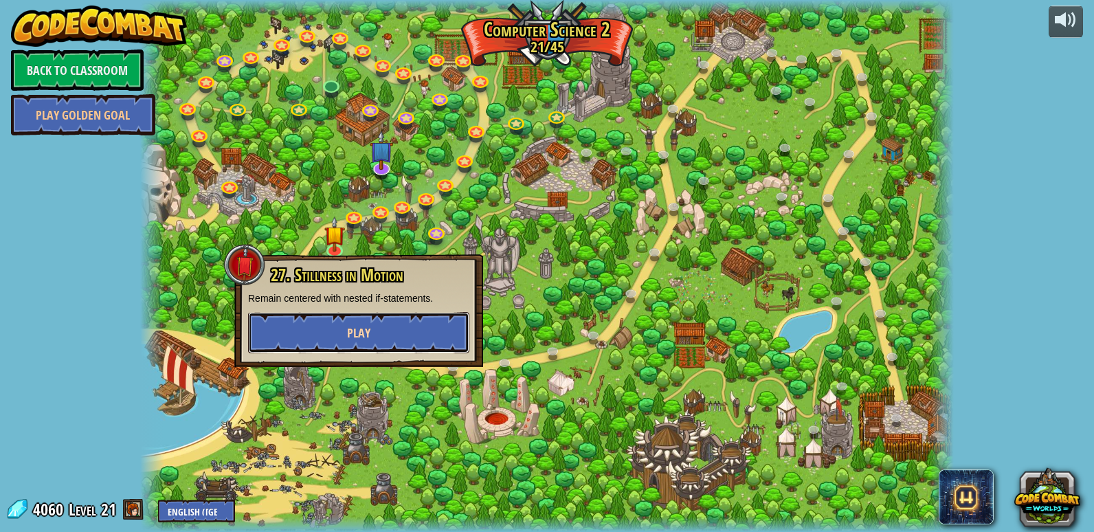
click at [451, 322] on button "Play" at bounding box center [358, 332] width 221 height 41
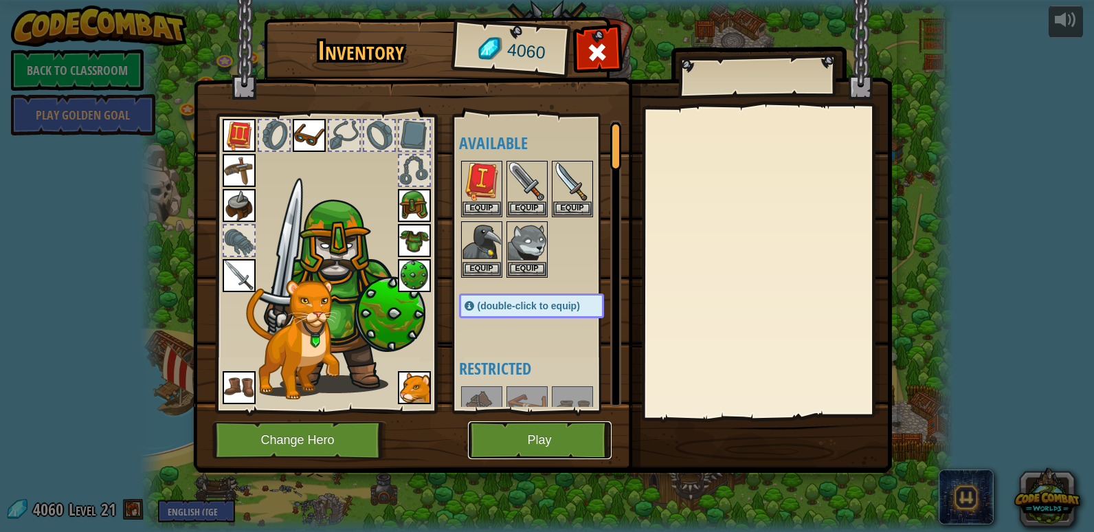
click at [552, 449] on button "Play" at bounding box center [540, 440] width 144 height 38
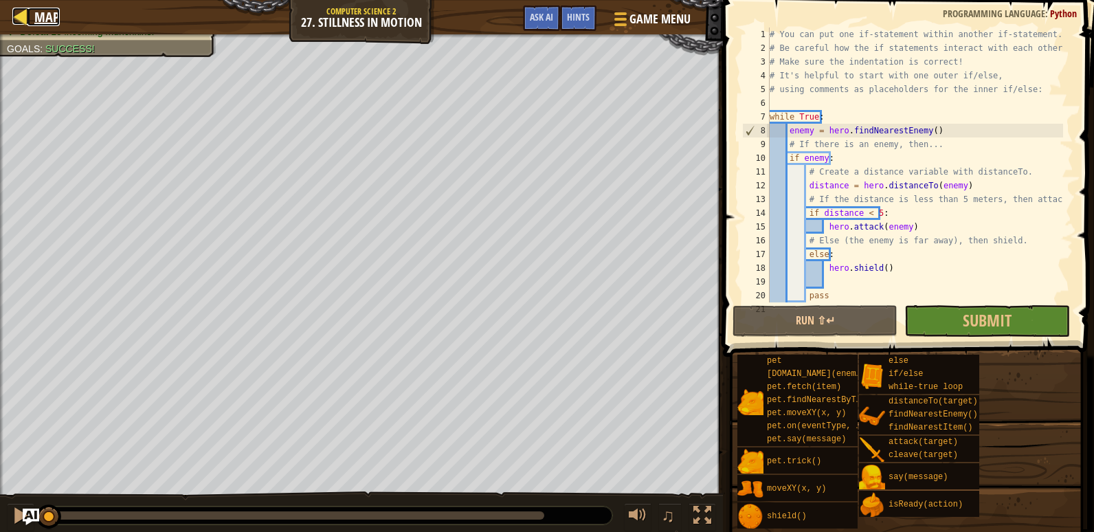
click at [30, 24] on link "Map" at bounding box center [43, 17] width 32 height 19
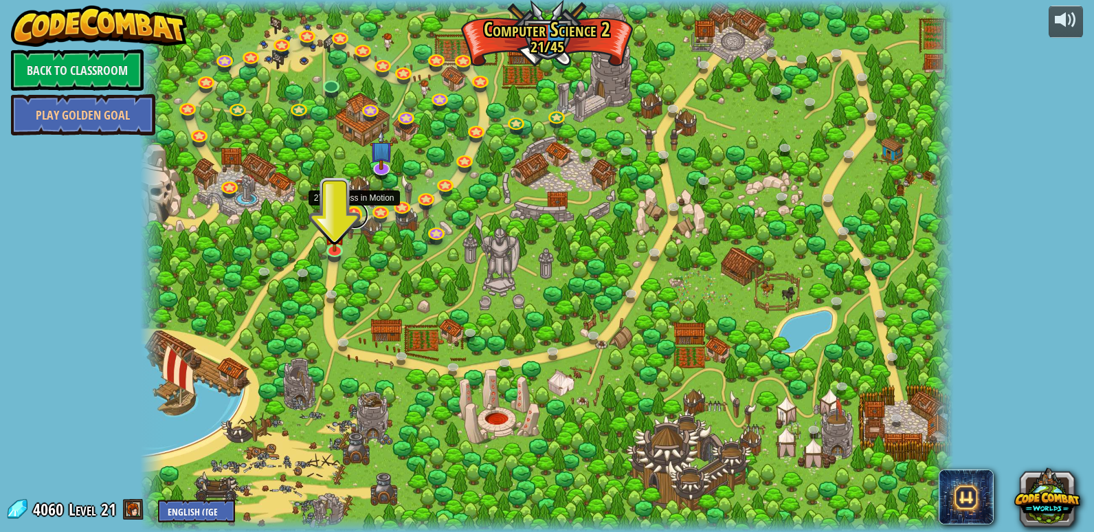
click at [350, 216] on link at bounding box center [354, 214] width 27 height 27
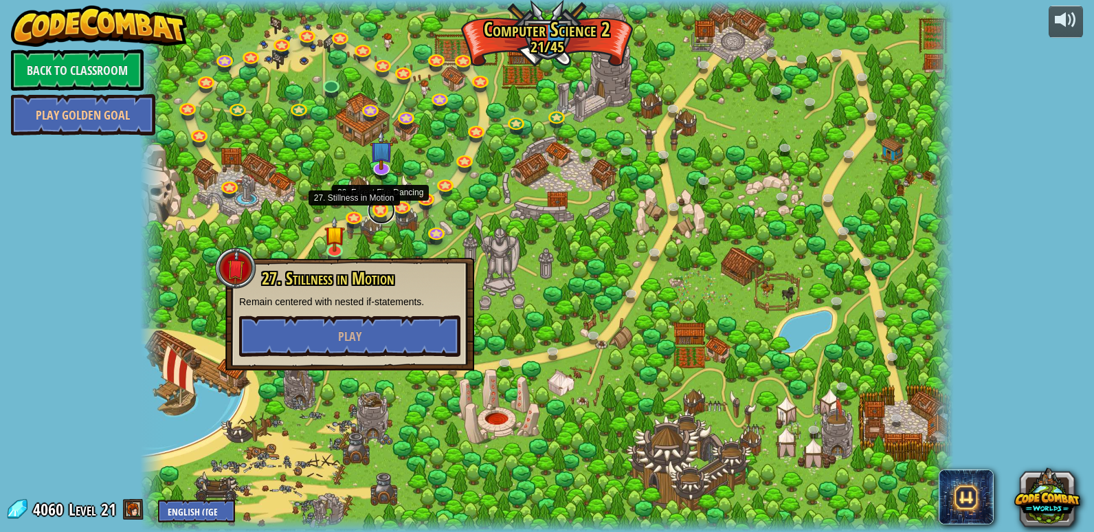
click at [376, 219] on link at bounding box center [381, 210] width 27 height 27
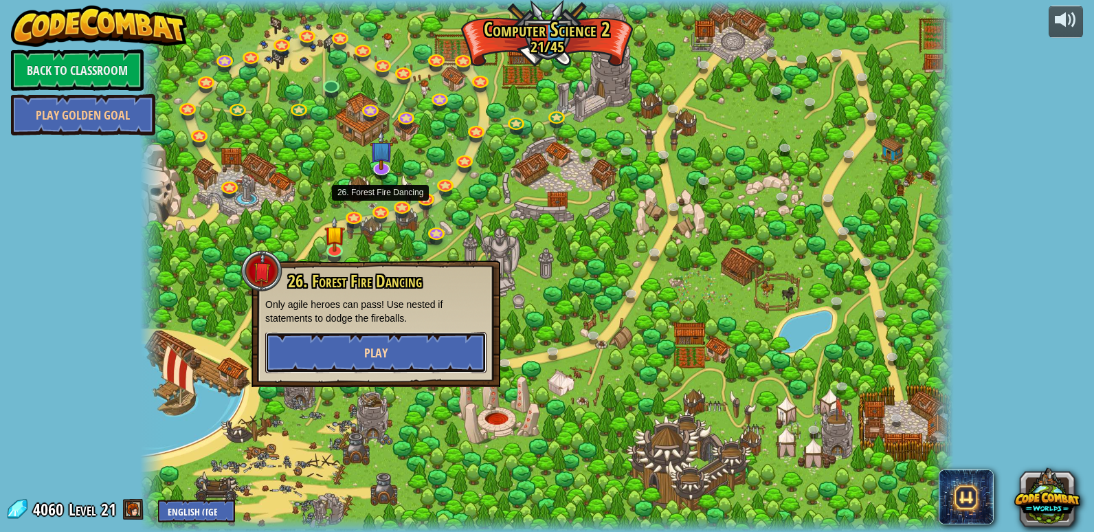
click at [375, 337] on button "Play" at bounding box center [375, 352] width 221 height 41
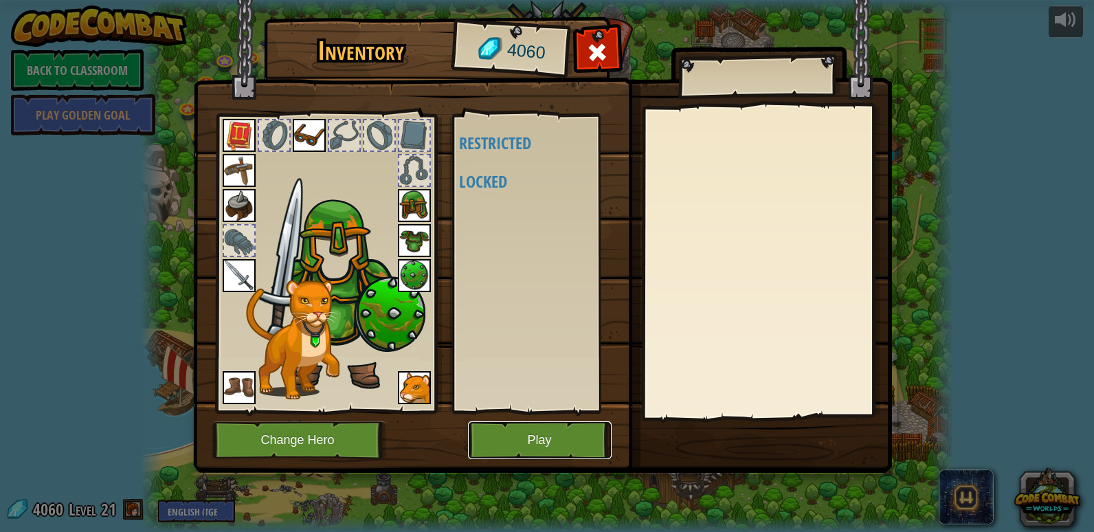
click at [517, 441] on button "Play" at bounding box center [540, 440] width 144 height 38
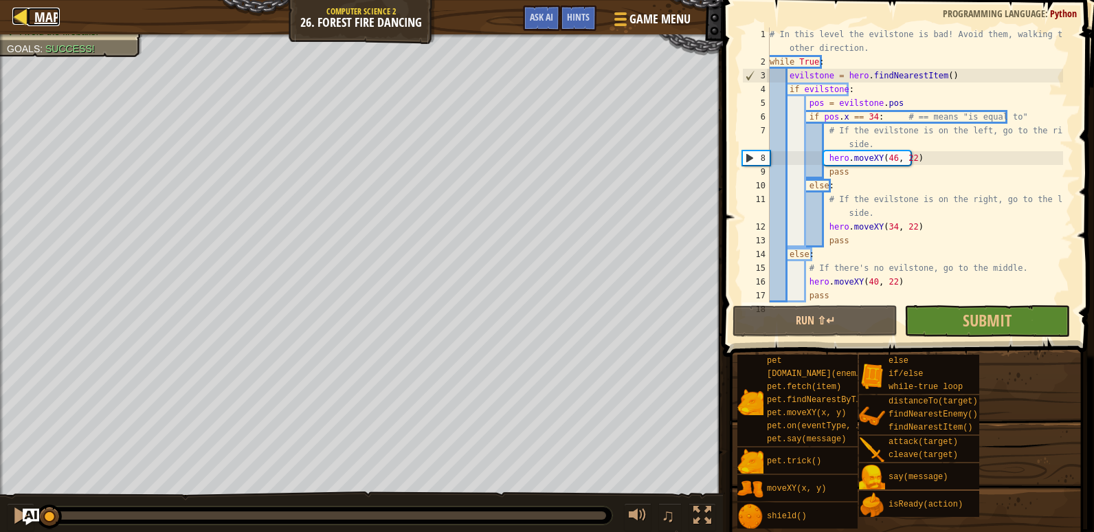
click at [41, 11] on span "Map" at bounding box center [46, 17] width 25 height 19
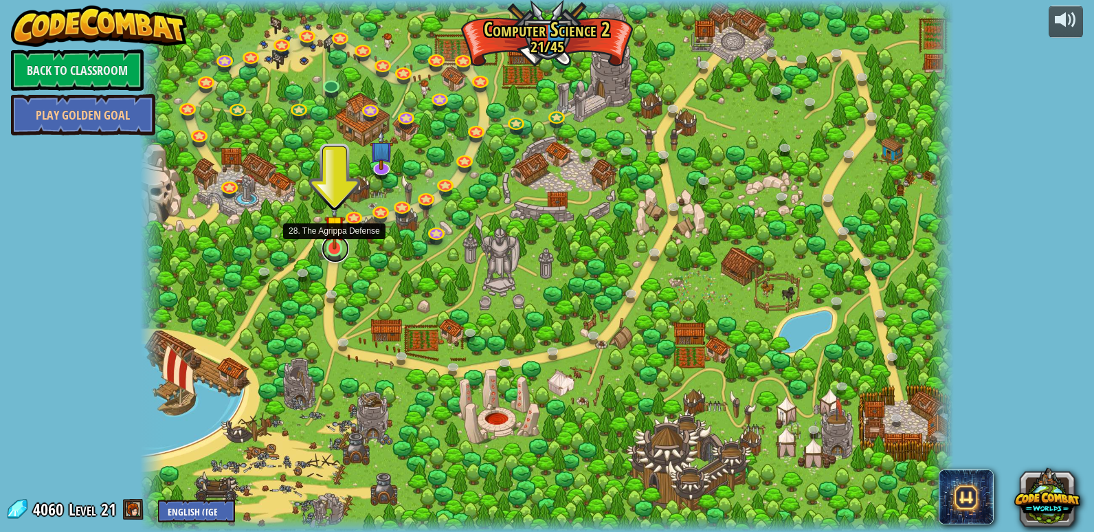
click at [339, 251] on link at bounding box center [335, 248] width 27 height 27
